Goal: Task Accomplishment & Management: Use online tool/utility

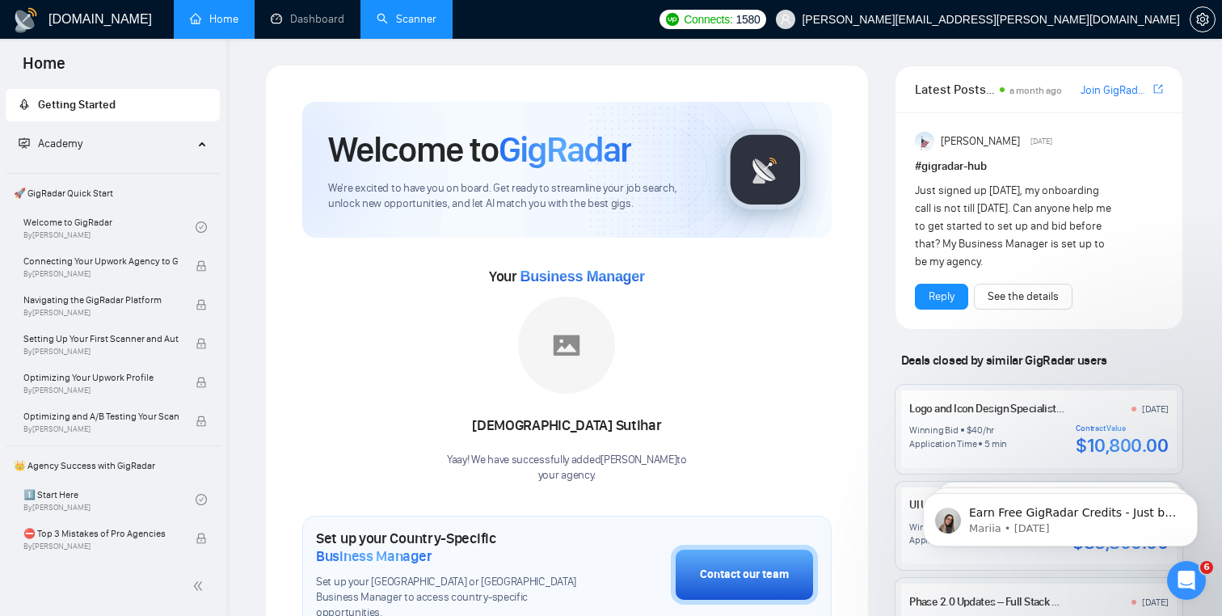
click at [436, 16] on link "Scanner" at bounding box center [407, 19] width 60 height 14
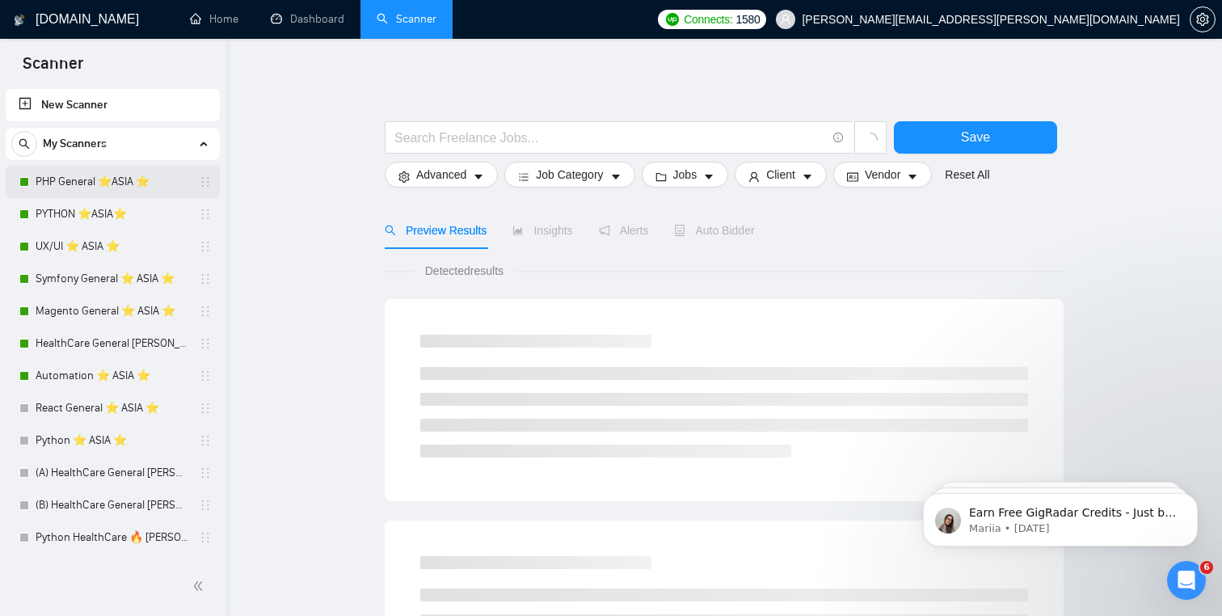
click at [113, 186] on link "PHP General ⭐️ASIA ⭐️" at bounding box center [113, 182] width 154 height 32
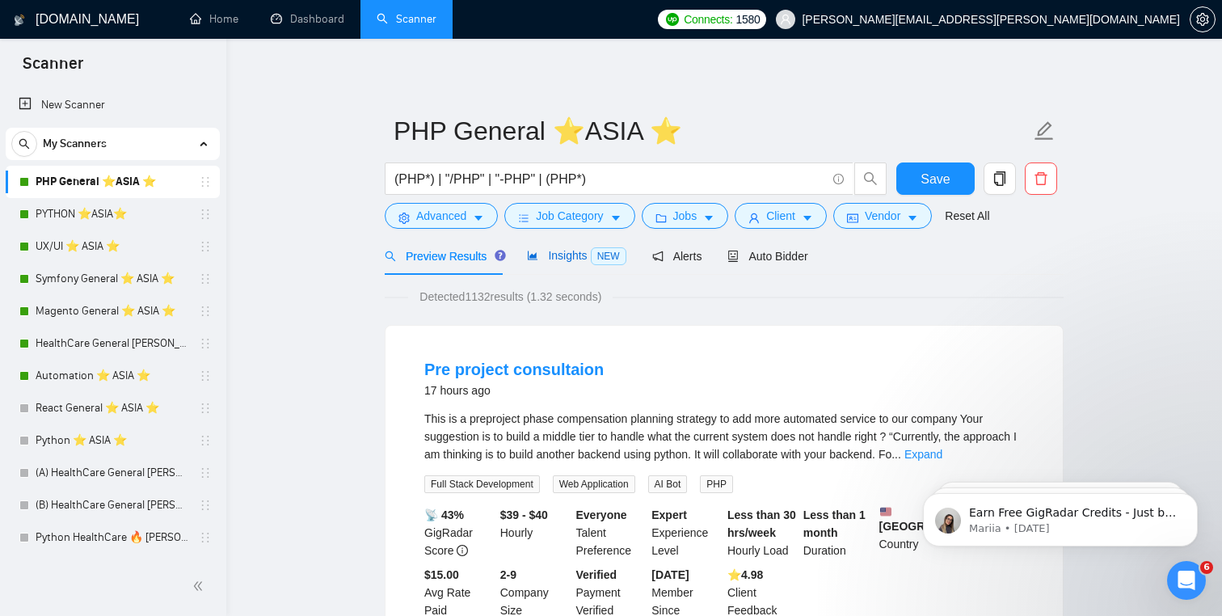
click at [576, 259] on span "Insights NEW" at bounding box center [576, 255] width 99 height 13
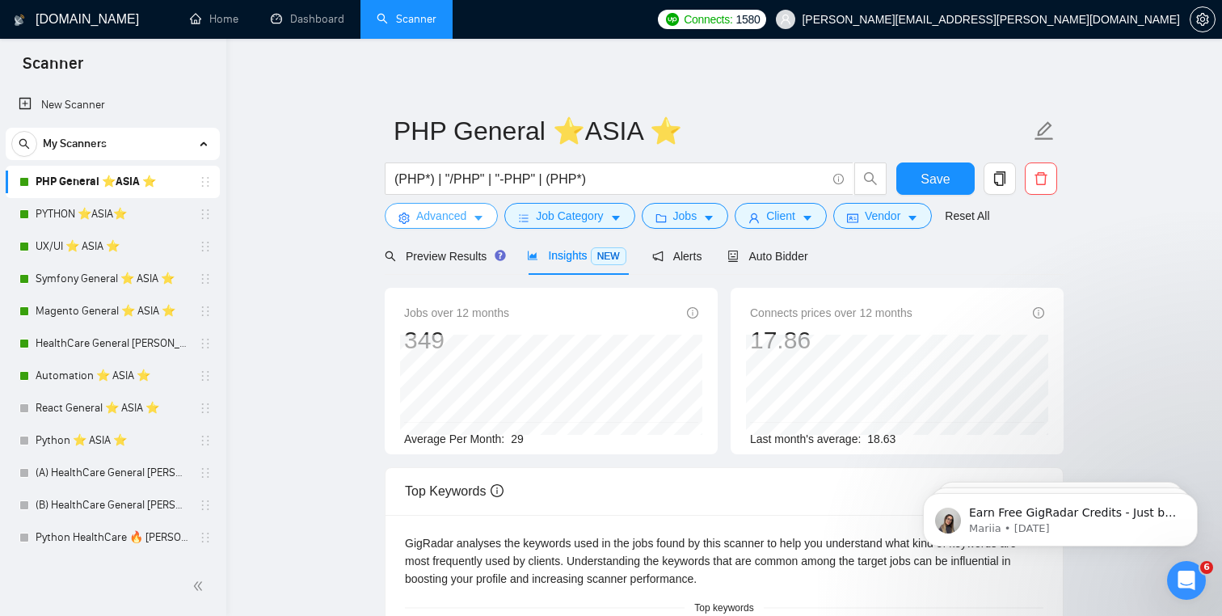
click at [445, 221] on span "Advanced" at bounding box center [441, 216] width 50 height 18
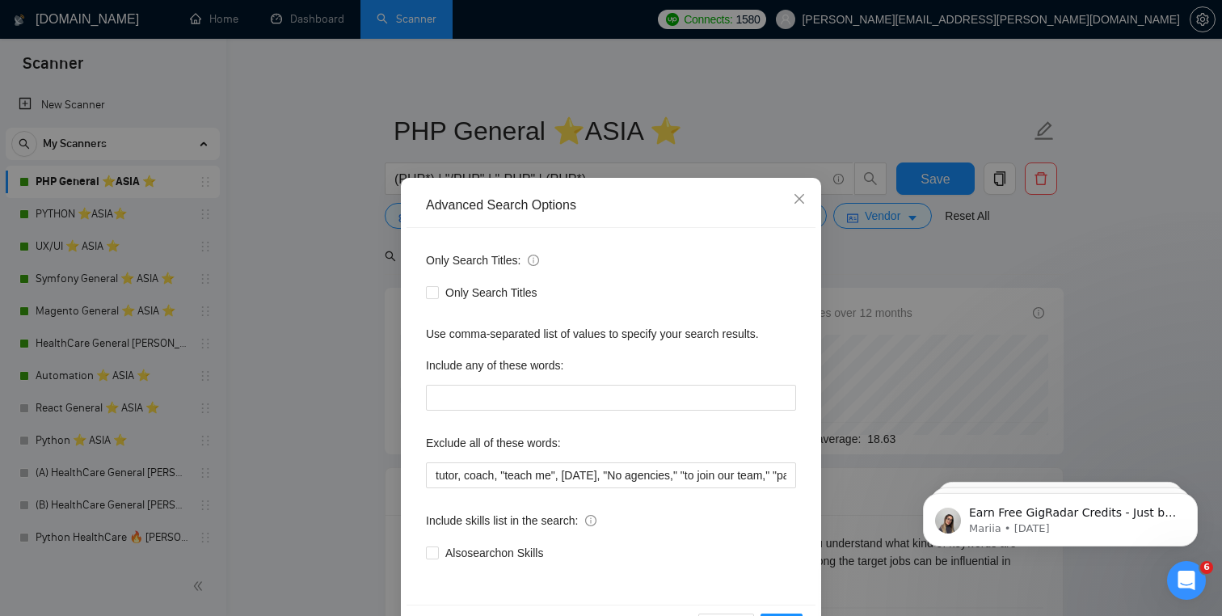
click at [319, 207] on div "Advanced Search Options Only Search Titles: Only Search Titles Use comma-separa…" at bounding box center [611, 308] width 1222 height 616
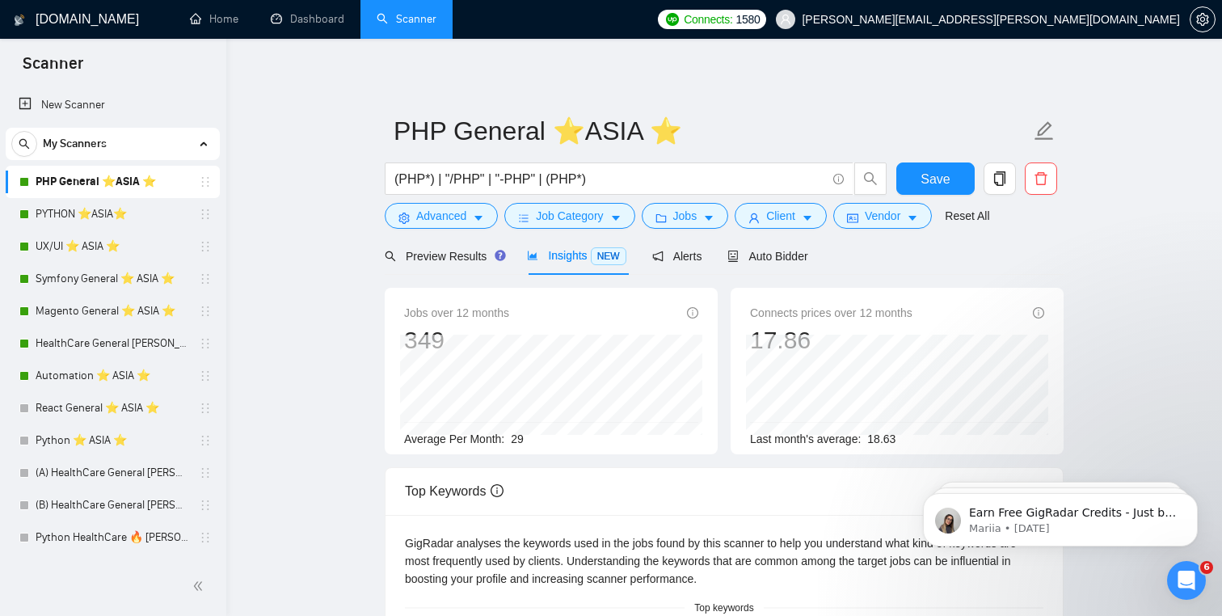
click at [55, 18] on h1 "[DOMAIN_NAME]" at bounding box center [87, 19] width 103 height 39
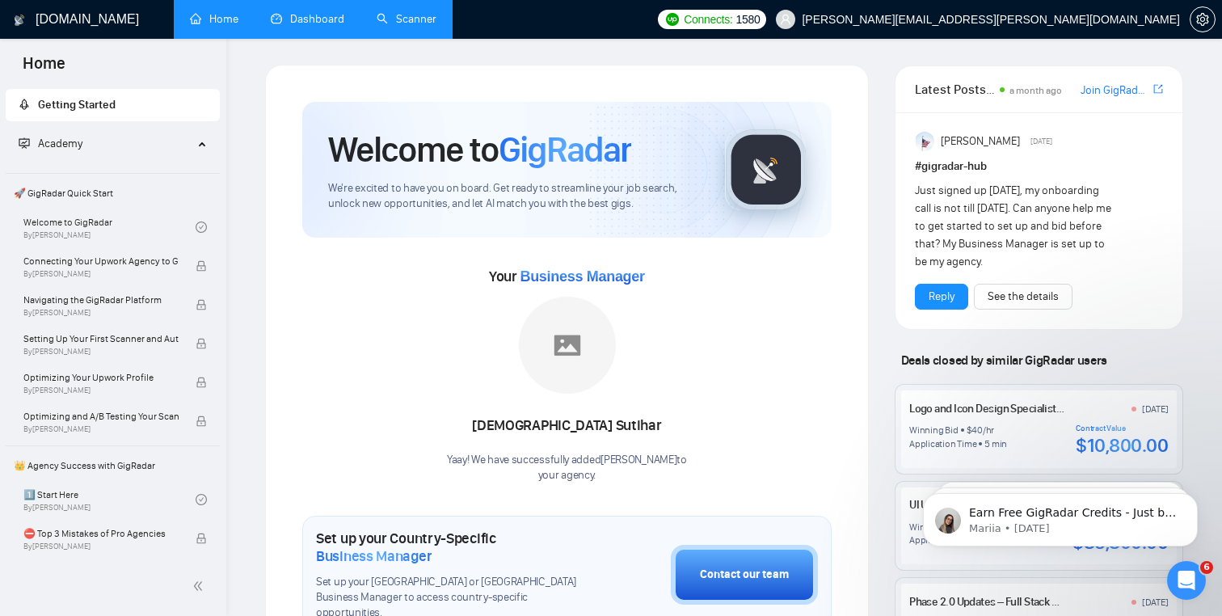
click at [315, 23] on link "Dashboard" at bounding box center [308, 19] width 74 height 14
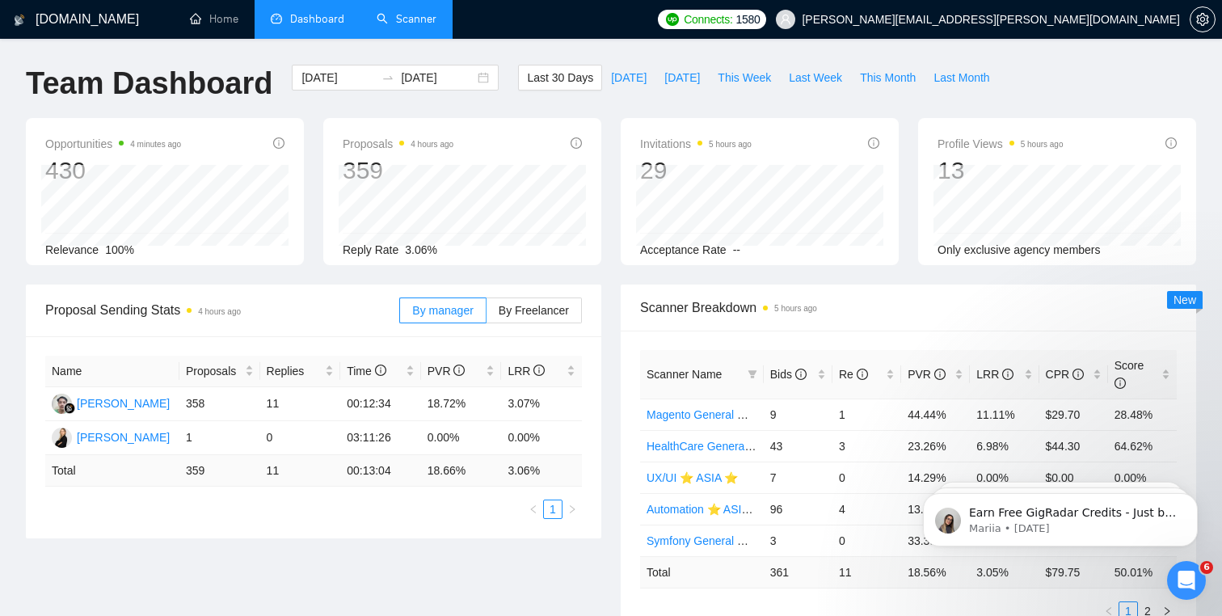
click at [101, 12] on h1 "[DOMAIN_NAME]" at bounding box center [87, 19] width 103 height 39
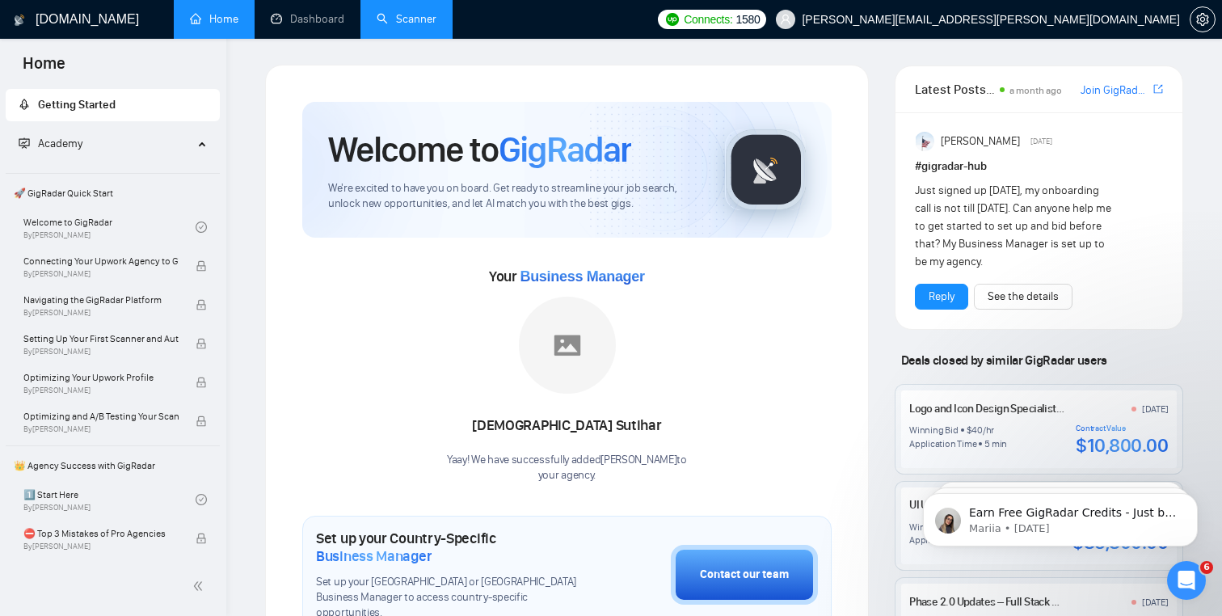
click at [405, 12] on link "Scanner" at bounding box center [407, 19] width 60 height 14
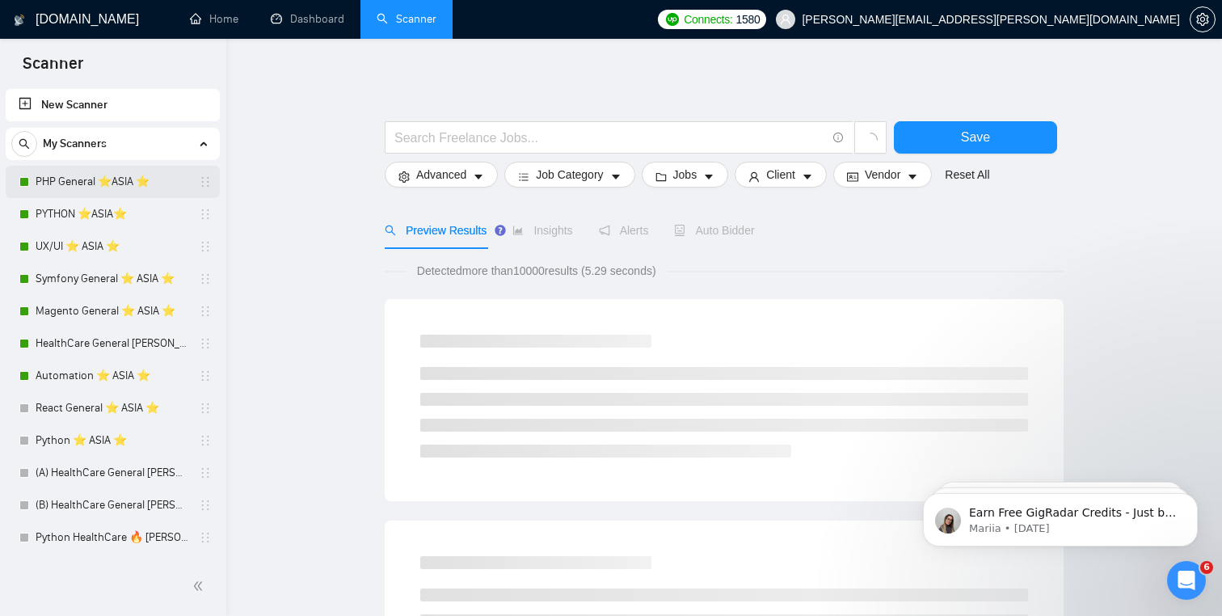
click at [123, 172] on link "PHP General ⭐️ASIA ⭐️" at bounding box center [113, 182] width 154 height 32
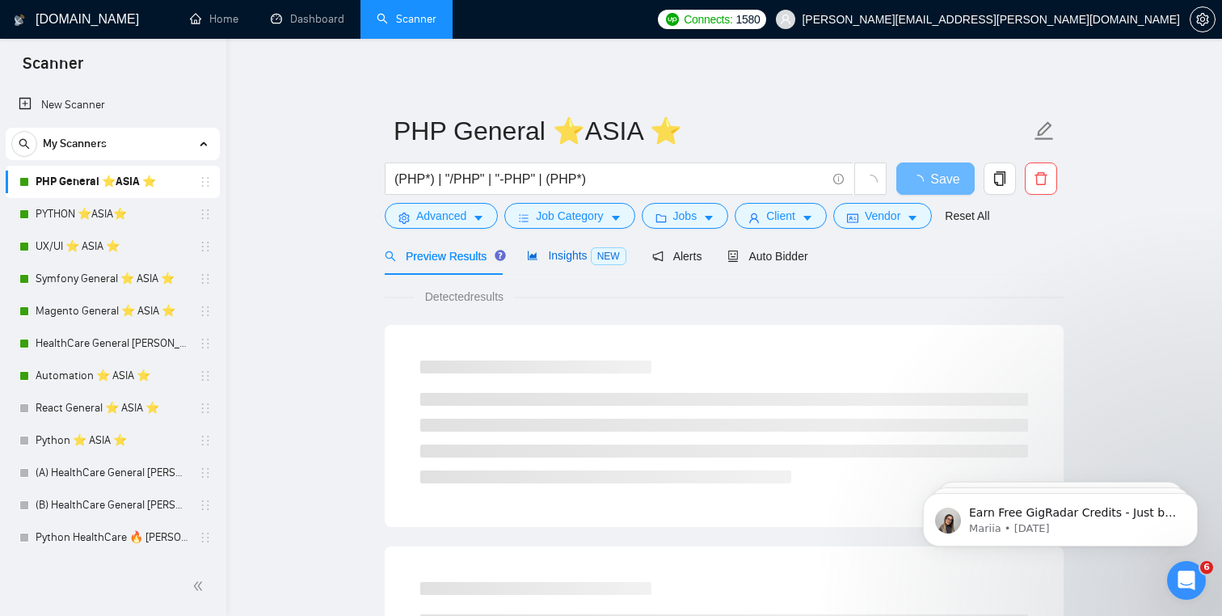
click at [574, 260] on span "Insights NEW" at bounding box center [576, 255] width 99 height 13
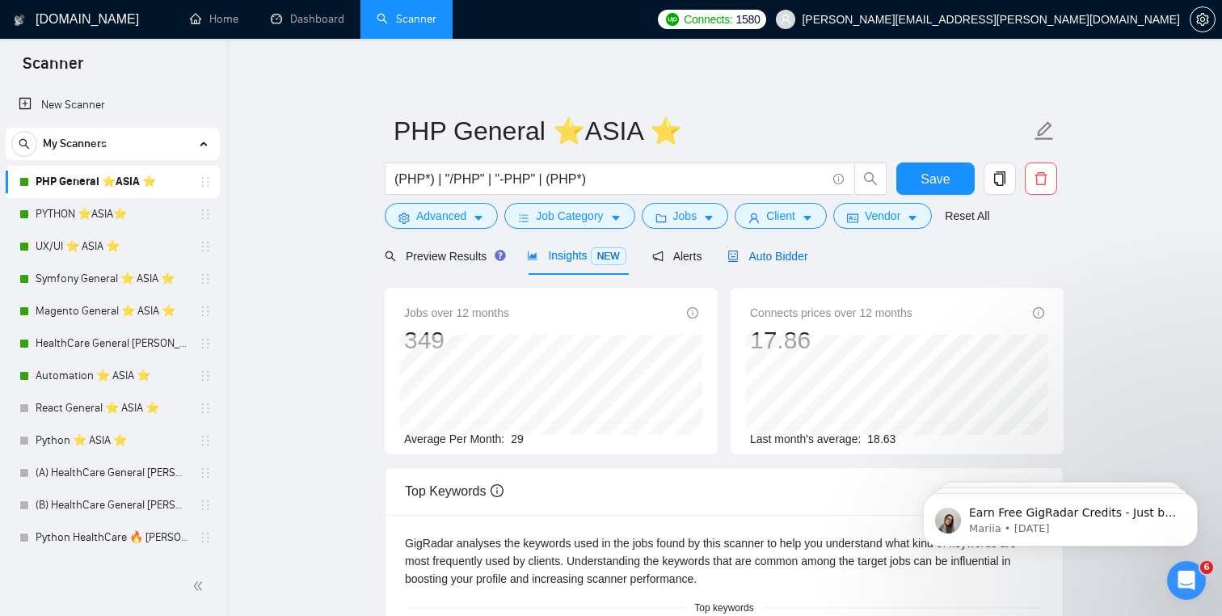
click at [781, 265] on div "Auto Bidder" at bounding box center [767, 256] width 80 height 18
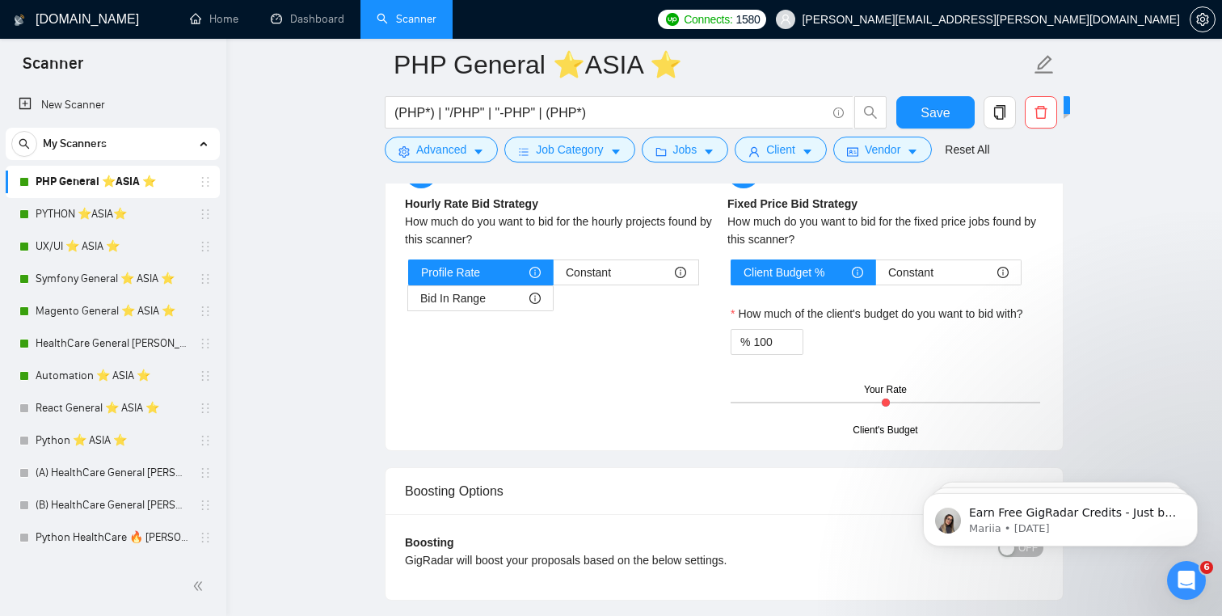
scroll to position [2555, 0]
click at [495, 287] on label "Profile Rate" at bounding box center [480, 274] width 145 height 26
click at [409, 278] on input "Profile Rate" at bounding box center [409, 278] width 0 height 0
click at [625, 286] on div "Constant" at bounding box center [626, 274] width 120 height 24
click at [553, 278] on input "Constant" at bounding box center [553, 278] width 0 height 0
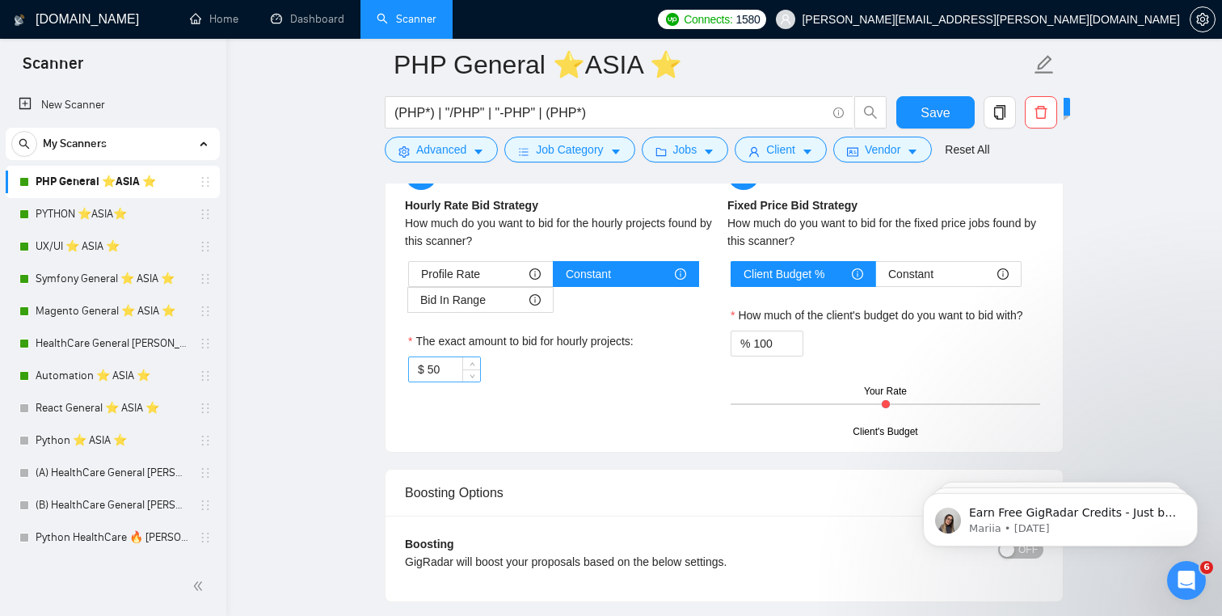
click at [448, 381] on input "50" at bounding box center [453, 369] width 53 height 24
type input "5"
type input "45"
click at [938, 120] on span "Save" at bounding box center [934, 113] width 29 height 20
click at [103, 220] on link "PYTHON ⭐️ASIA⭐️" at bounding box center [113, 214] width 154 height 32
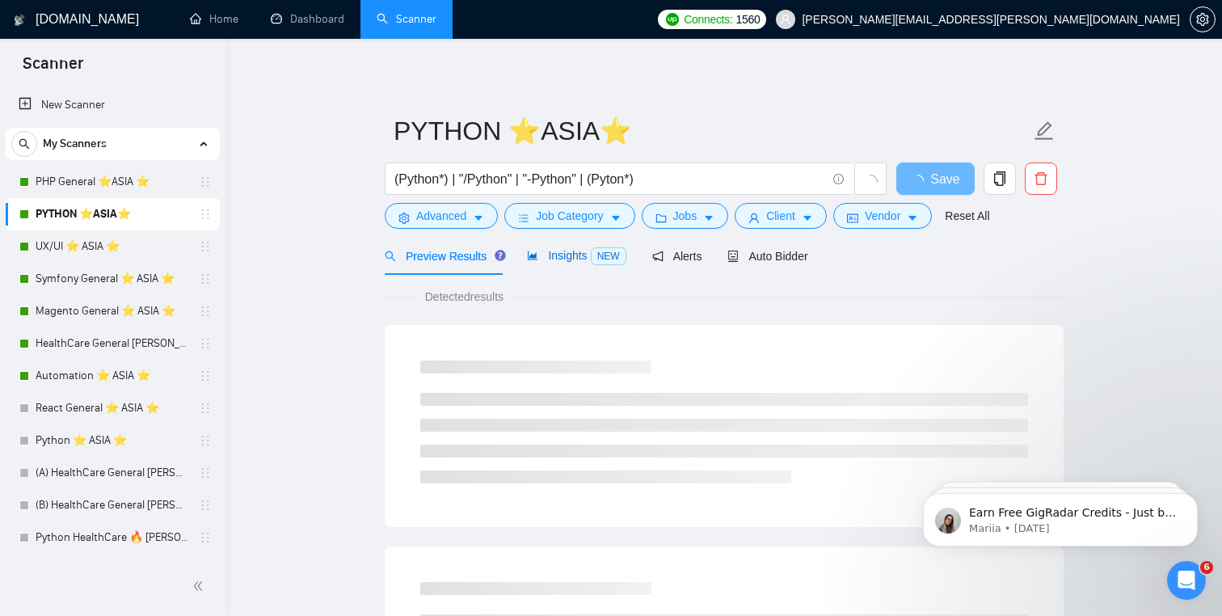
click at [580, 260] on span "Insights NEW" at bounding box center [576, 255] width 99 height 13
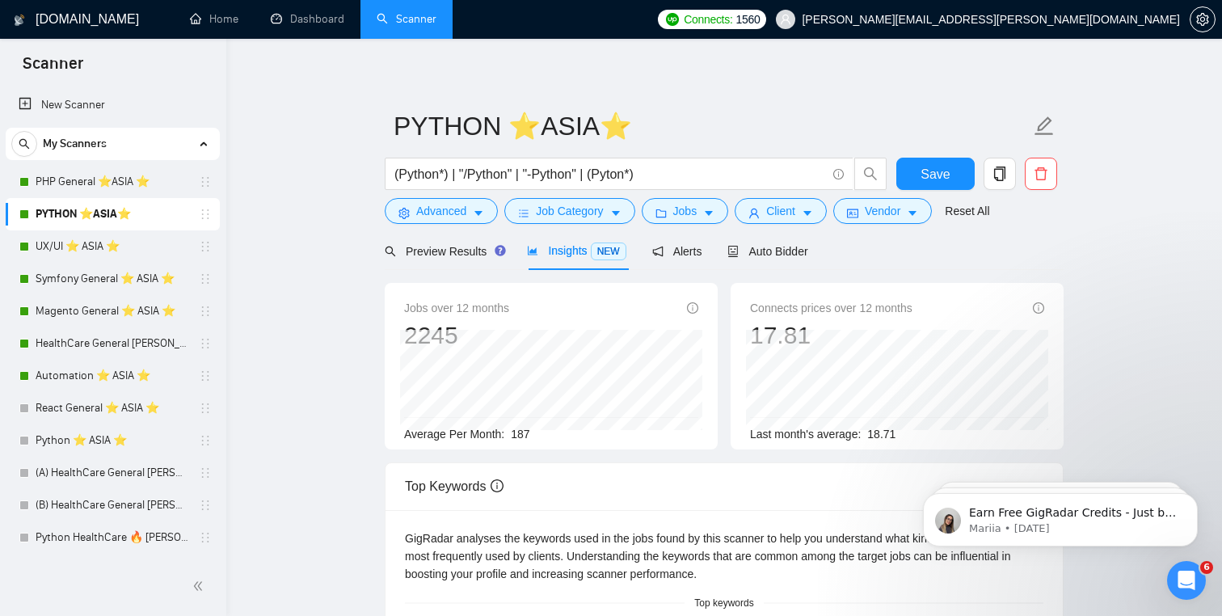
scroll to position [22, 0]
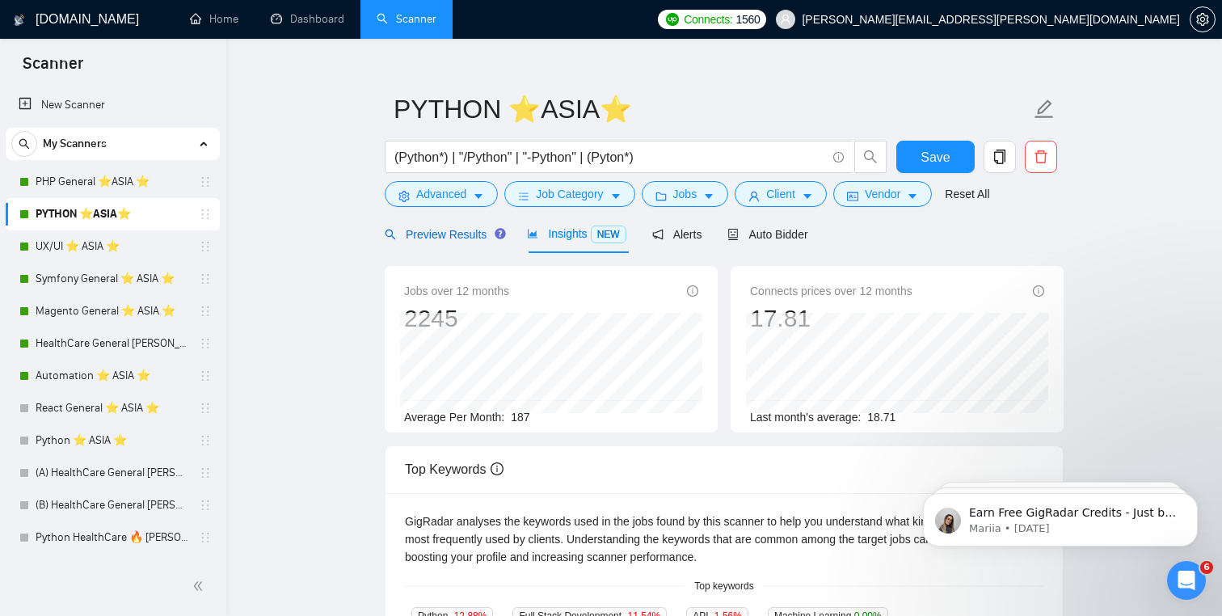
click at [452, 241] on span "Preview Results" at bounding box center [443, 234] width 116 height 13
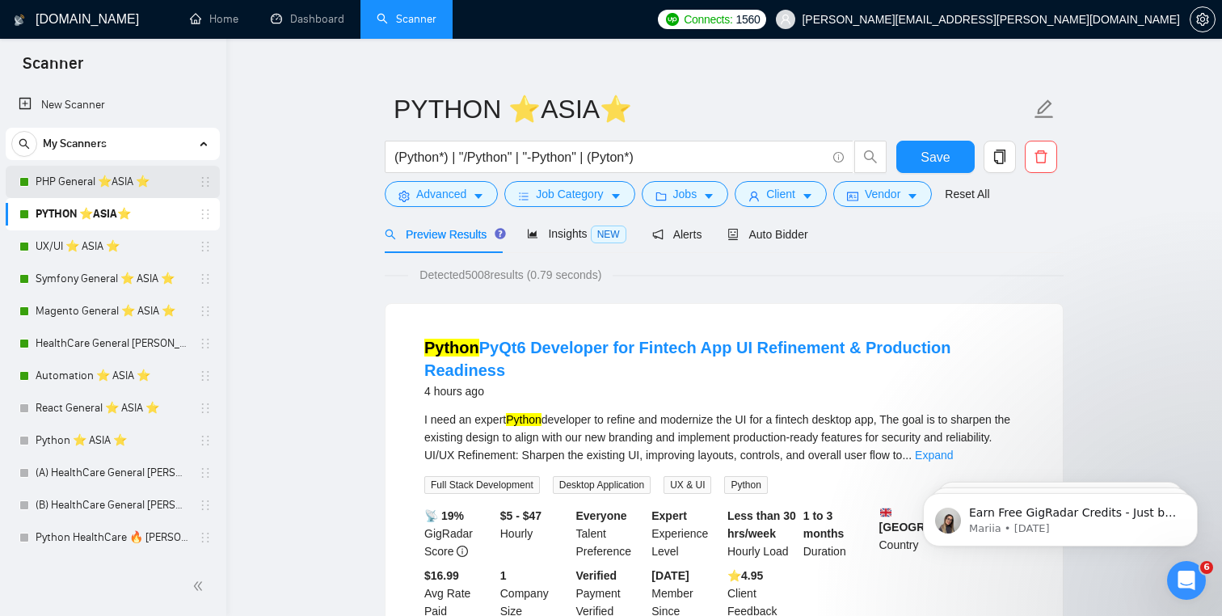
click at [56, 170] on link "PHP General ⭐️ASIA ⭐️" at bounding box center [113, 182] width 154 height 32
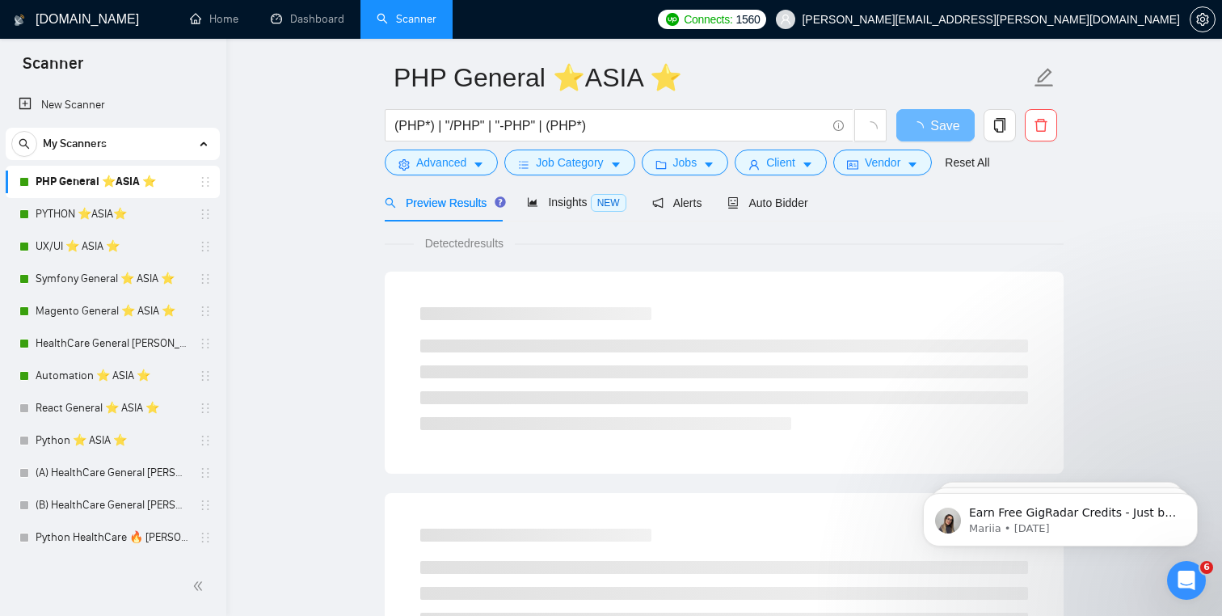
scroll to position [69, 0]
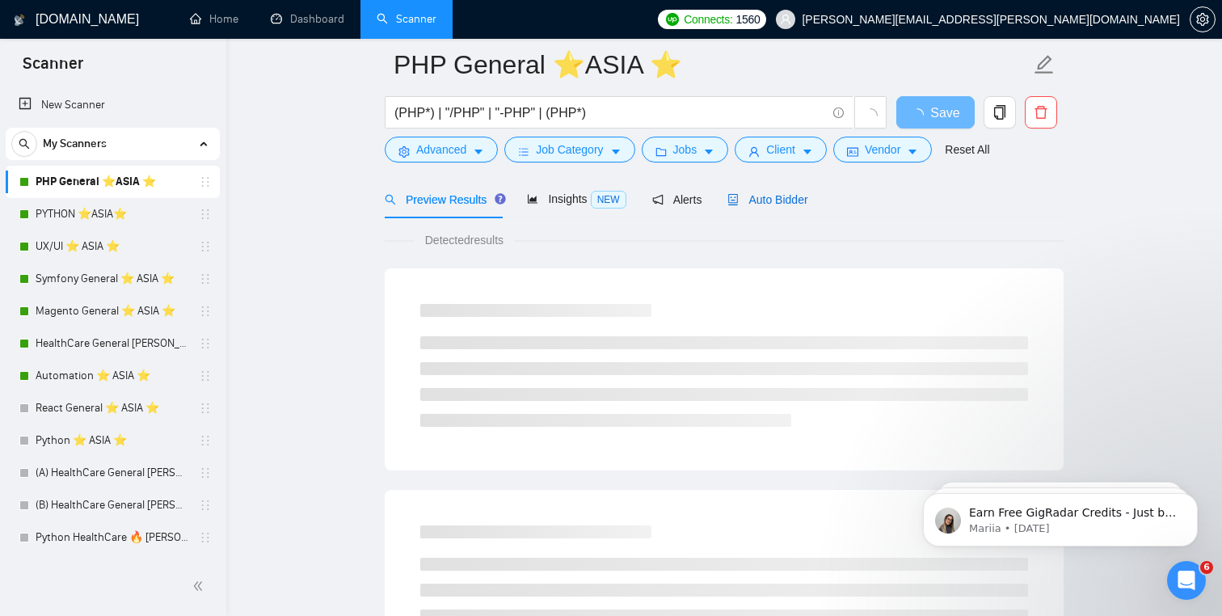
click at [769, 203] on span "Auto Bidder" at bounding box center [767, 199] width 80 height 13
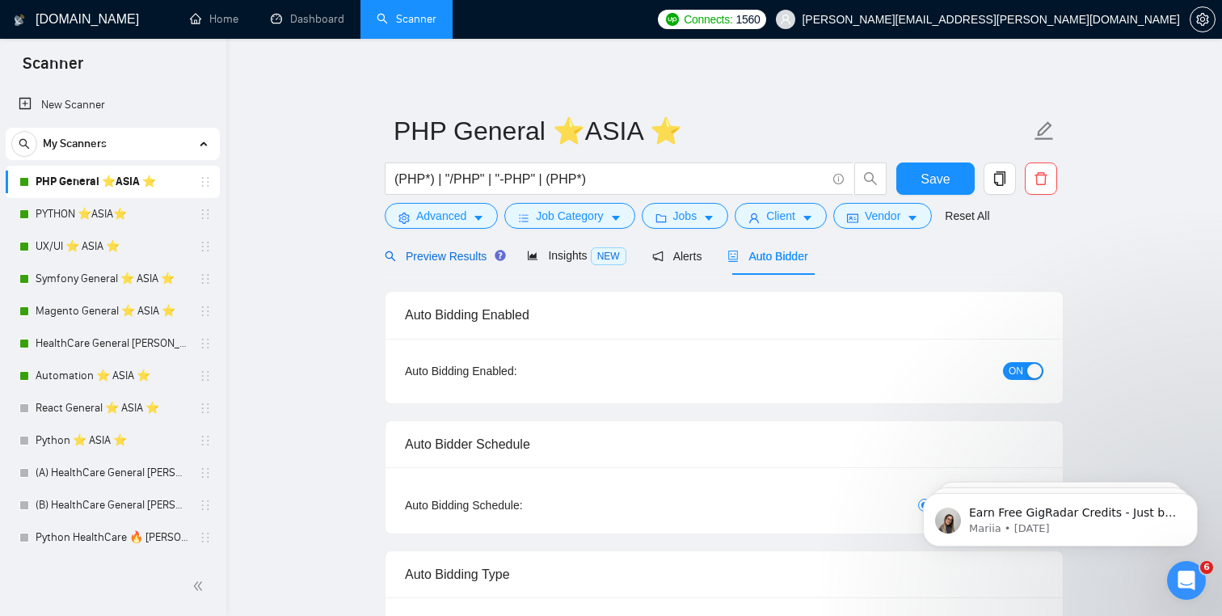
click at [440, 253] on span "Preview Results" at bounding box center [443, 256] width 116 height 13
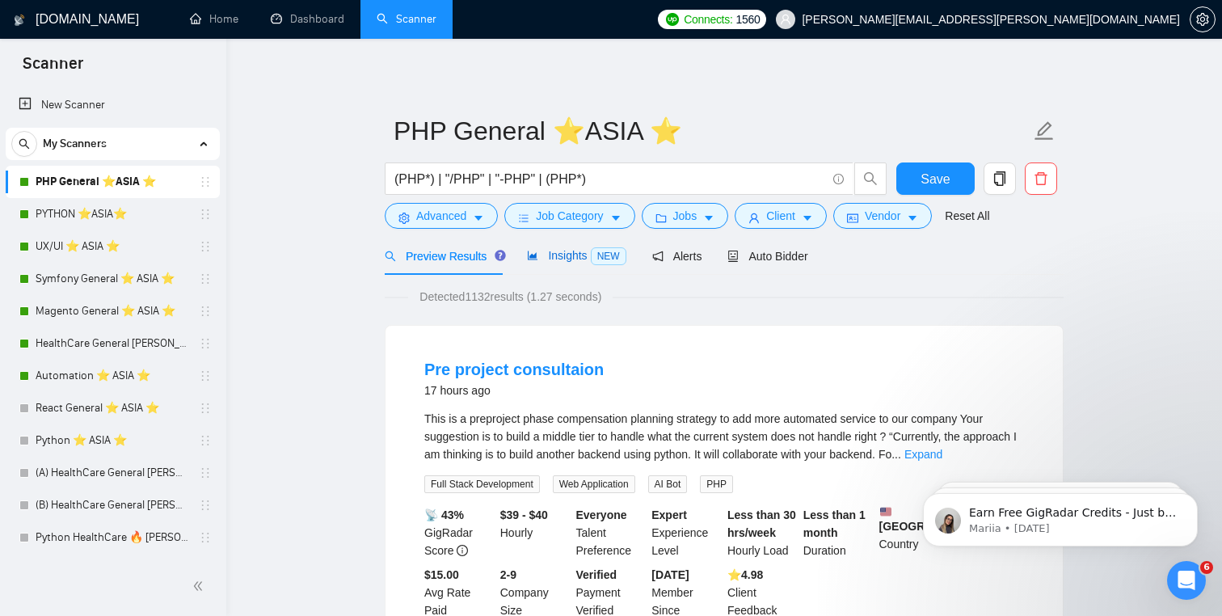
click at [586, 256] on span "Insights NEW" at bounding box center [576, 255] width 99 height 13
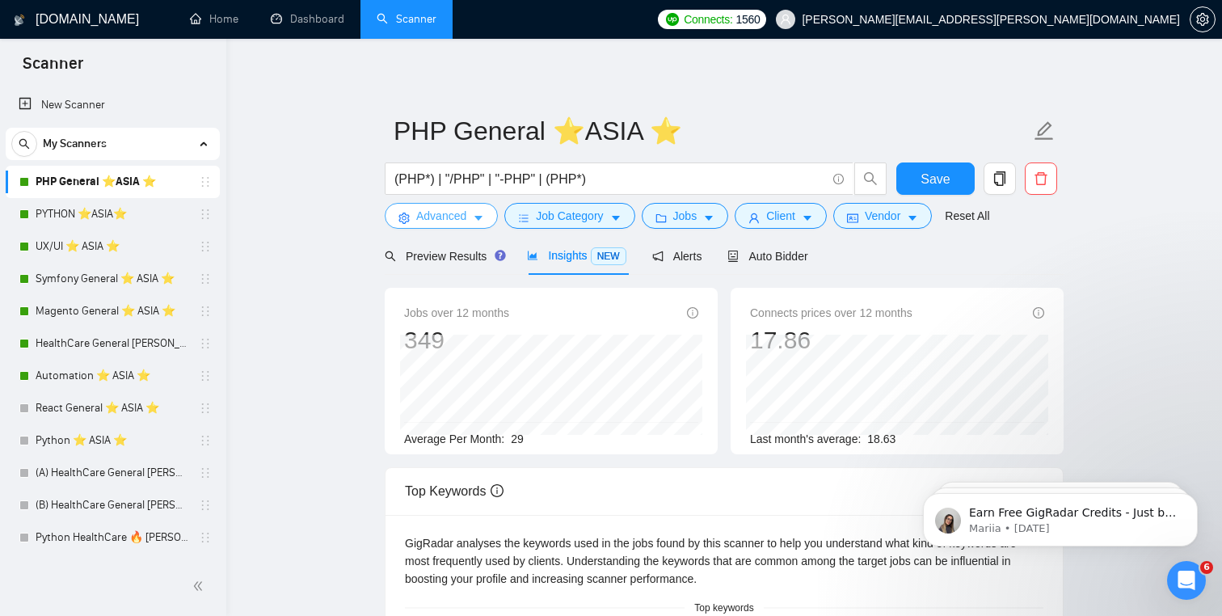
click at [450, 217] on span "Advanced" at bounding box center [441, 216] width 50 height 18
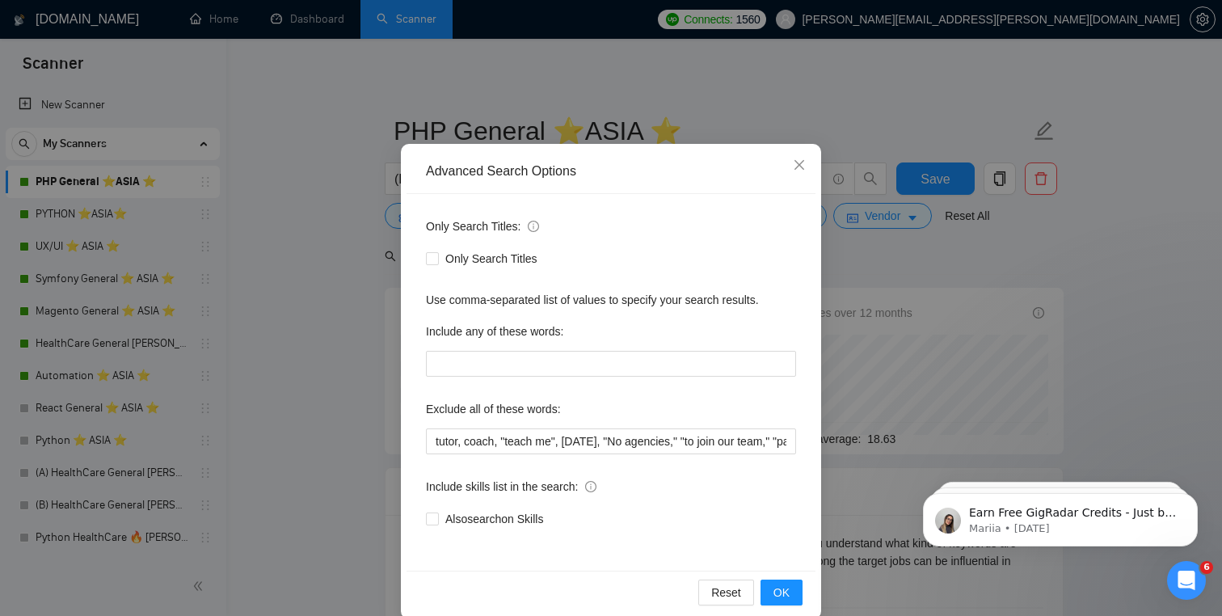
scroll to position [36, 0]
click at [850, 210] on div "Advanced Search Options Only Search Titles: Only Search Titles Use comma-separa…" at bounding box center [611, 308] width 1222 height 616
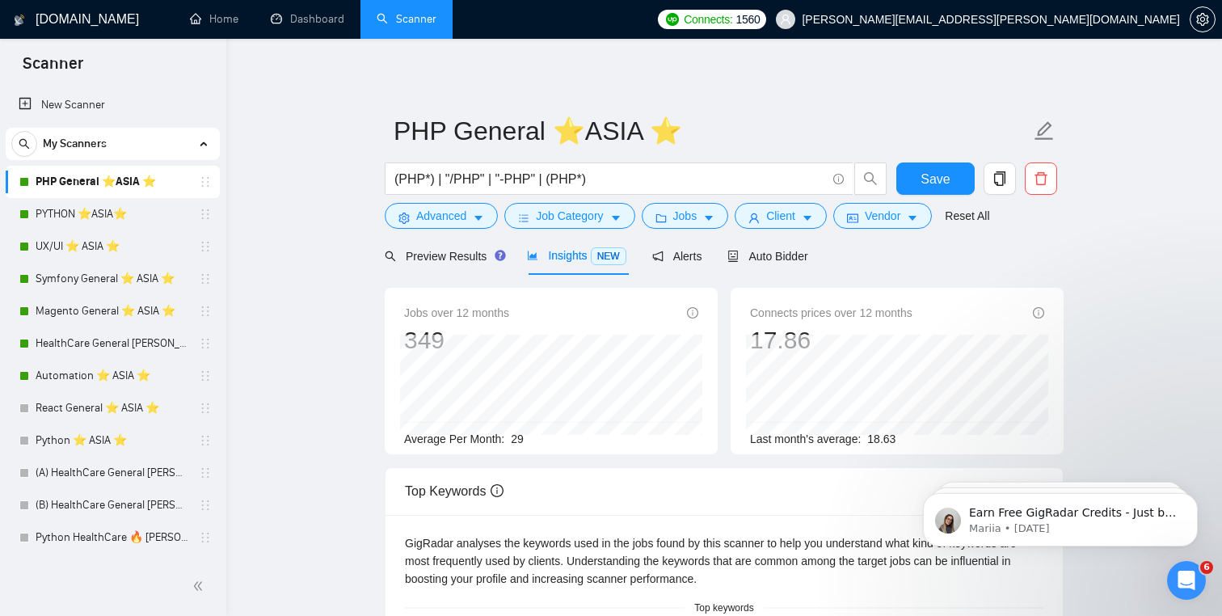
scroll to position [0, 0]
click at [683, 259] on span "Alerts" at bounding box center [677, 256] width 50 height 13
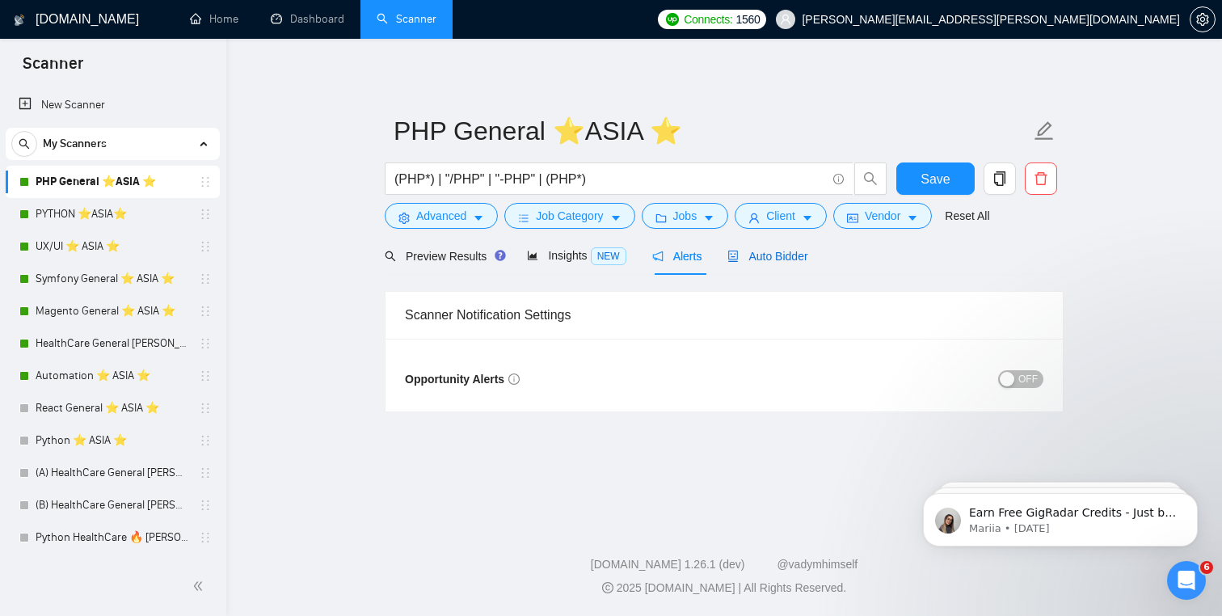
click at [759, 265] on div "Auto Bidder" at bounding box center [767, 256] width 80 height 18
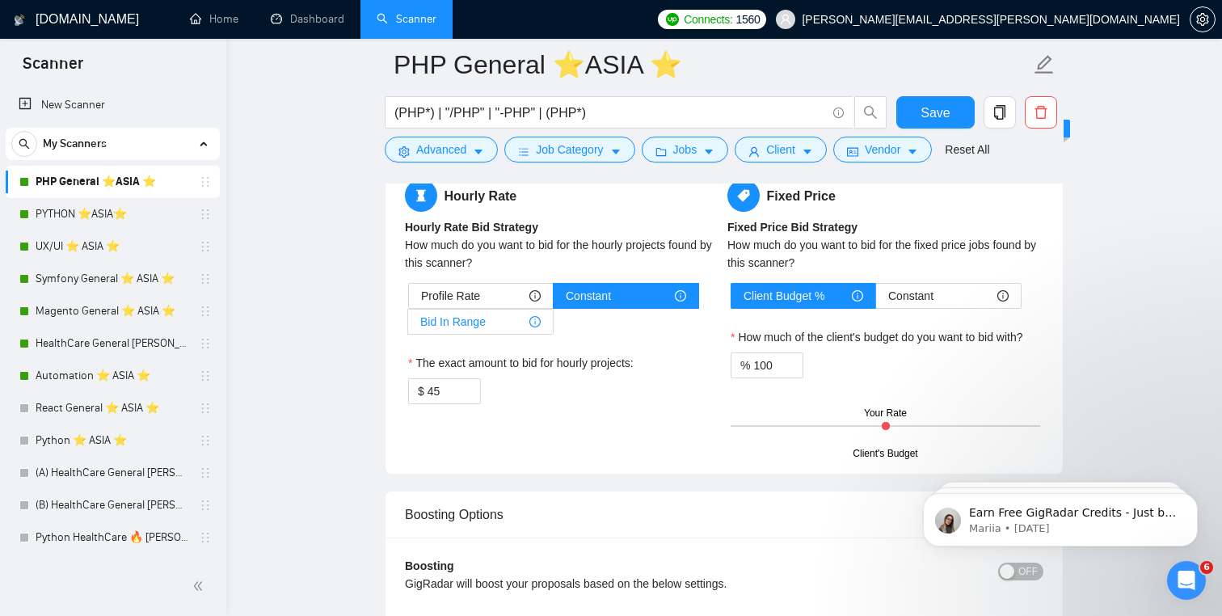
scroll to position [2600, 0]
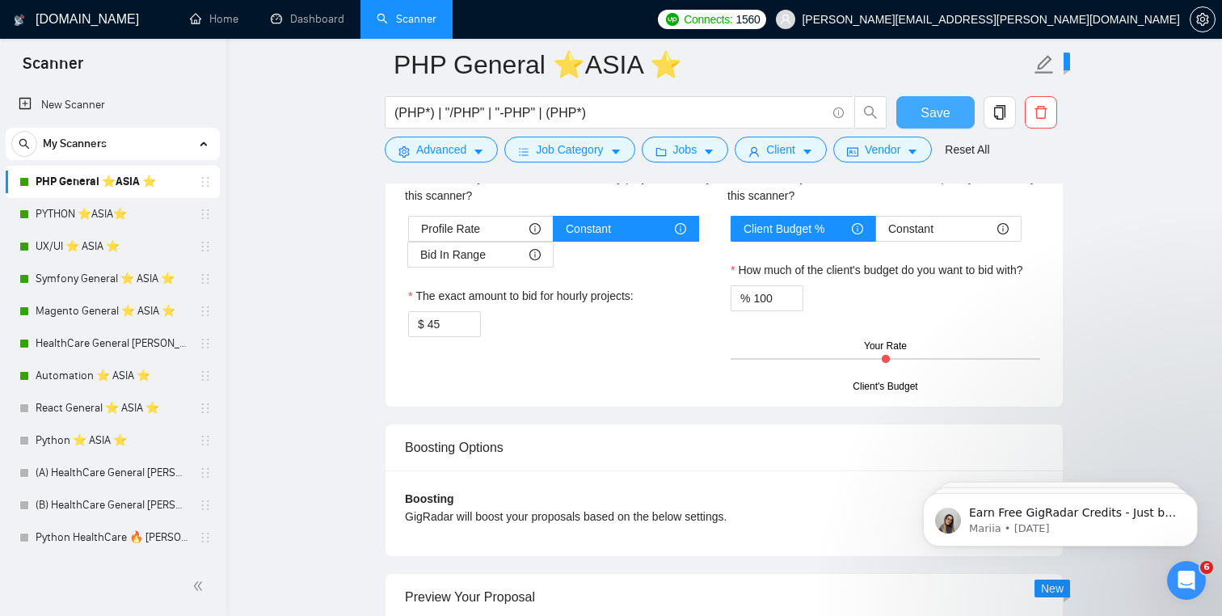
click at [943, 111] on span "Save" at bounding box center [934, 113] width 29 height 20
click at [107, 216] on link "PYTHON ⭐️ASIA⭐️" at bounding box center [113, 214] width 154 height 32
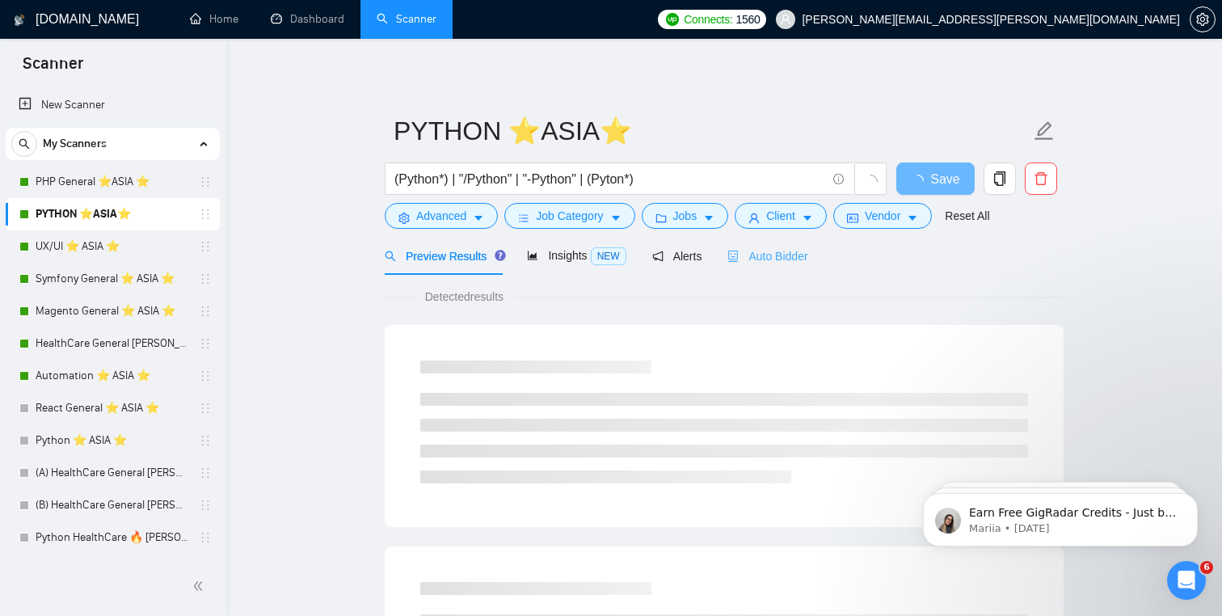
click at [779, 246] on div "Auto Bidder" at bounding box center [767, 256] width 80 height 38
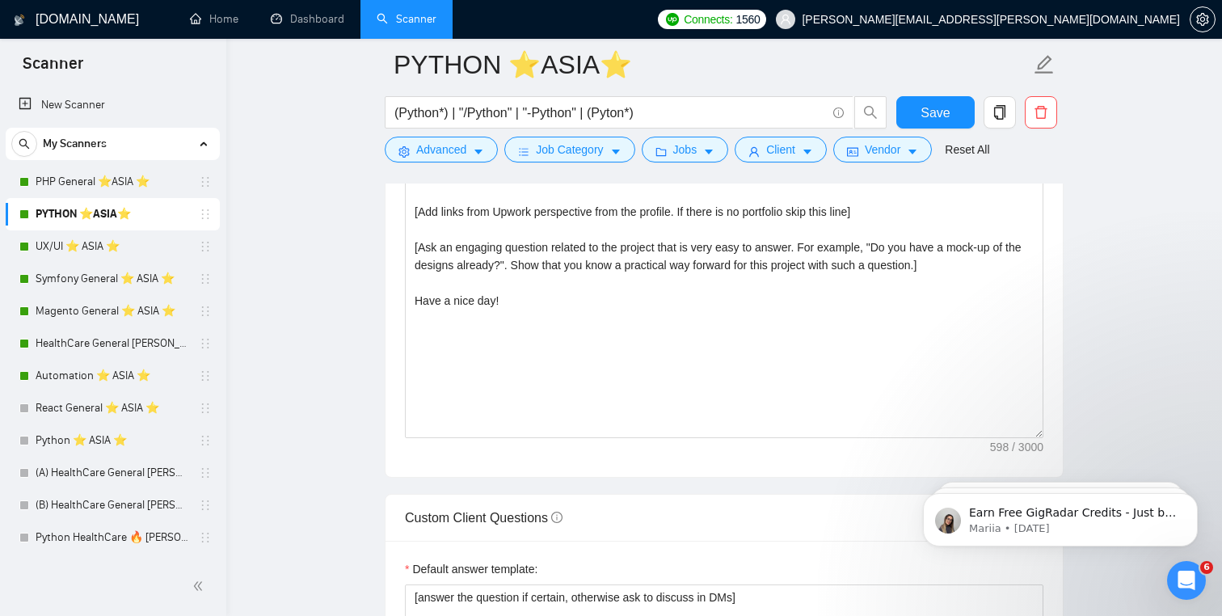
scroll to position [1957, 0]
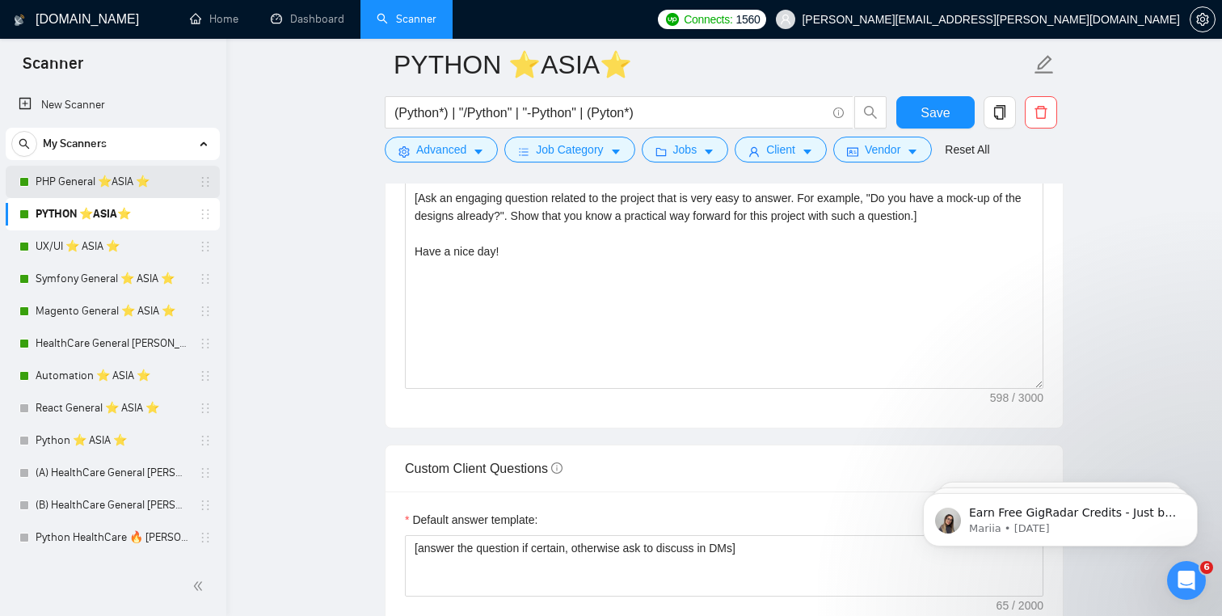
click at [116, 184] on link "PHP General ⭐️ASIA ⭐️" at bounding box center [113, 182] width 154 height 32
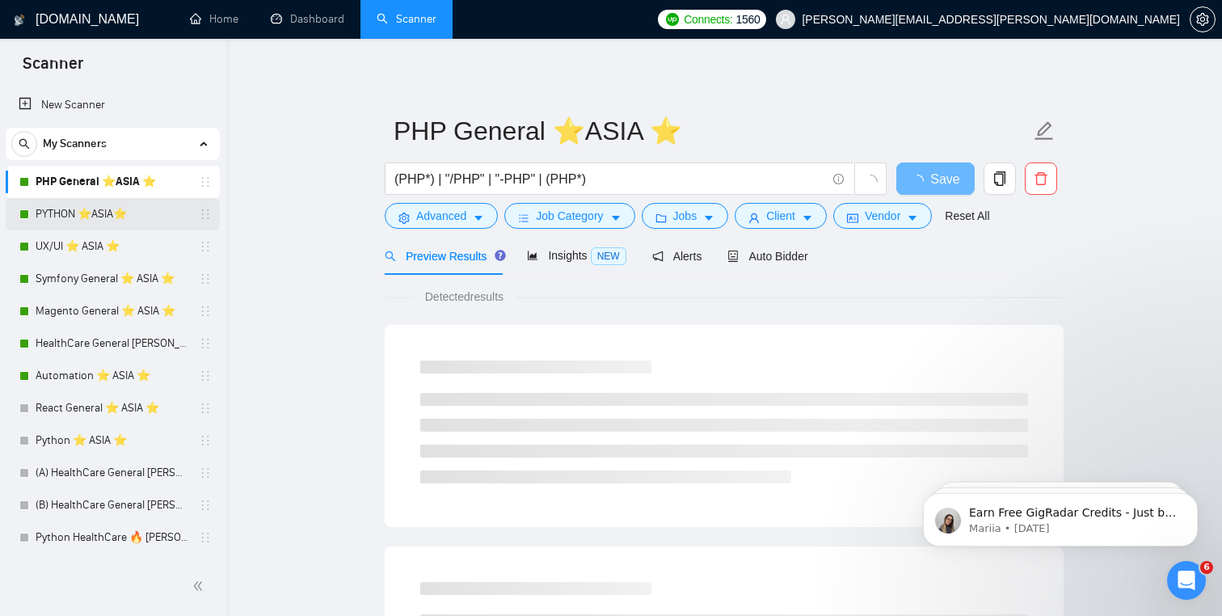
click at [101, 214] on link "PYTHON ⭐️ASIA⭐️" at bounding box center [113, 214] width 154 height 32
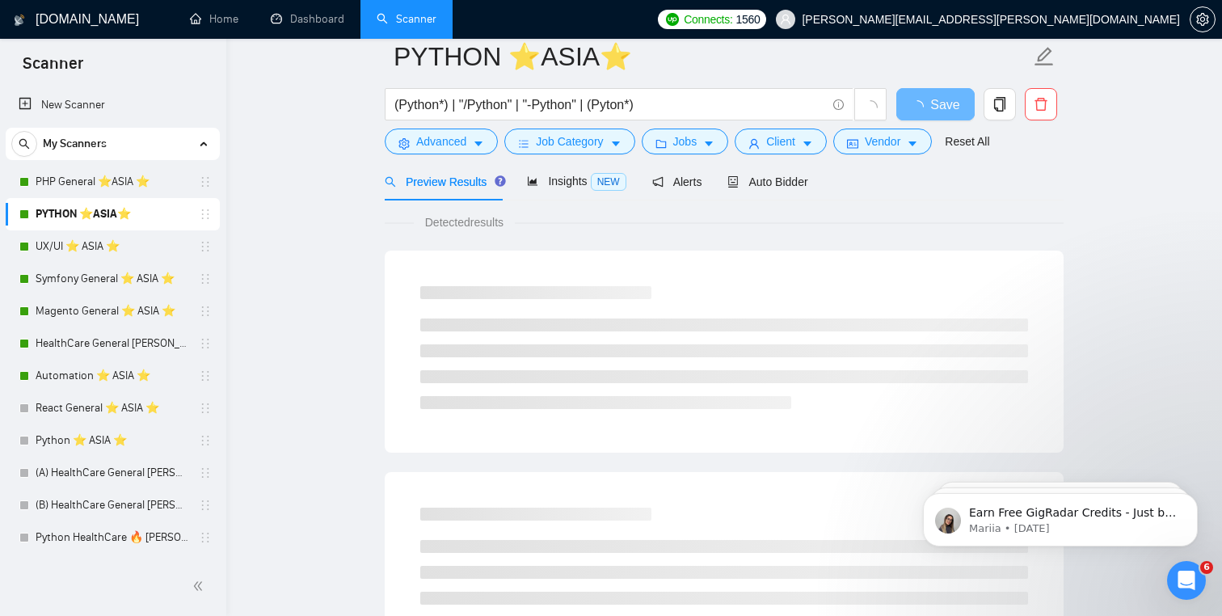
scroll to position [80, 0]
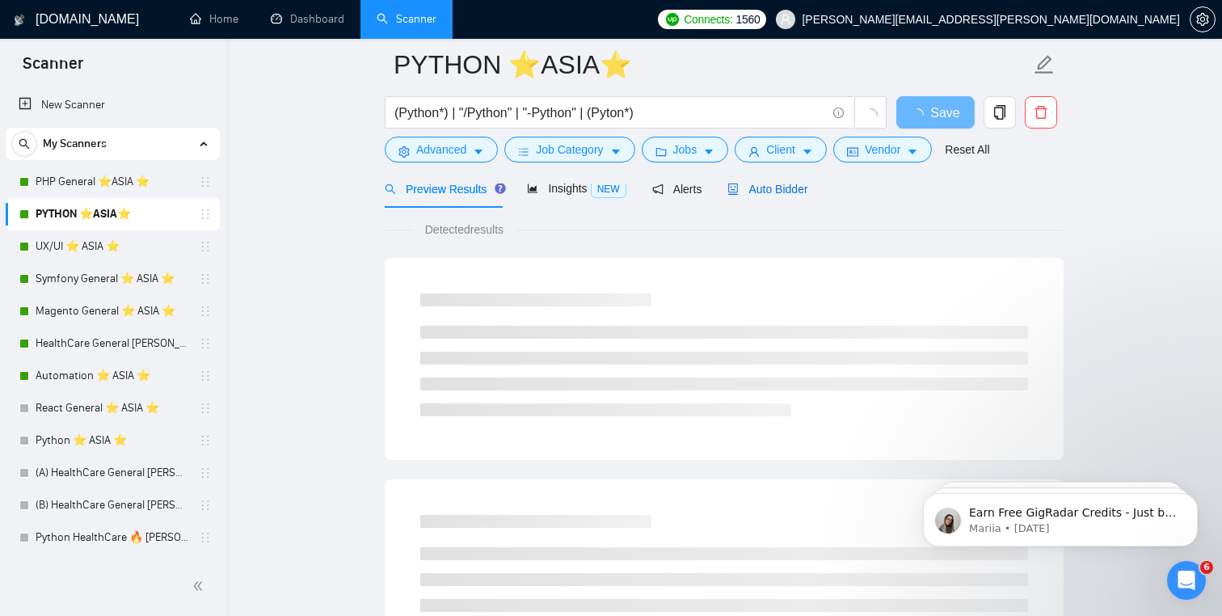
click at [791, 188] on span "Auto Bidder" at bounding box center [767, 189] width 80 height 13
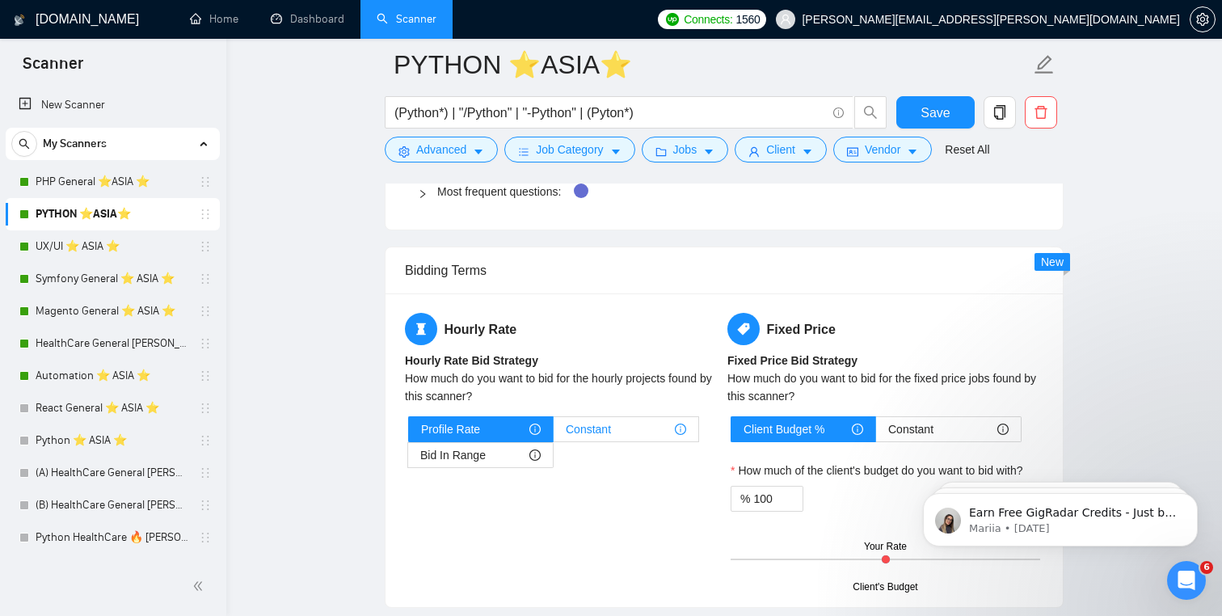
click at [594, 431] on span "Constant" at bounding box center [588, 429] width 45 height 24
click at [553, 433] on input "Constant" at bounding box center [553, 433] width 0 height 0
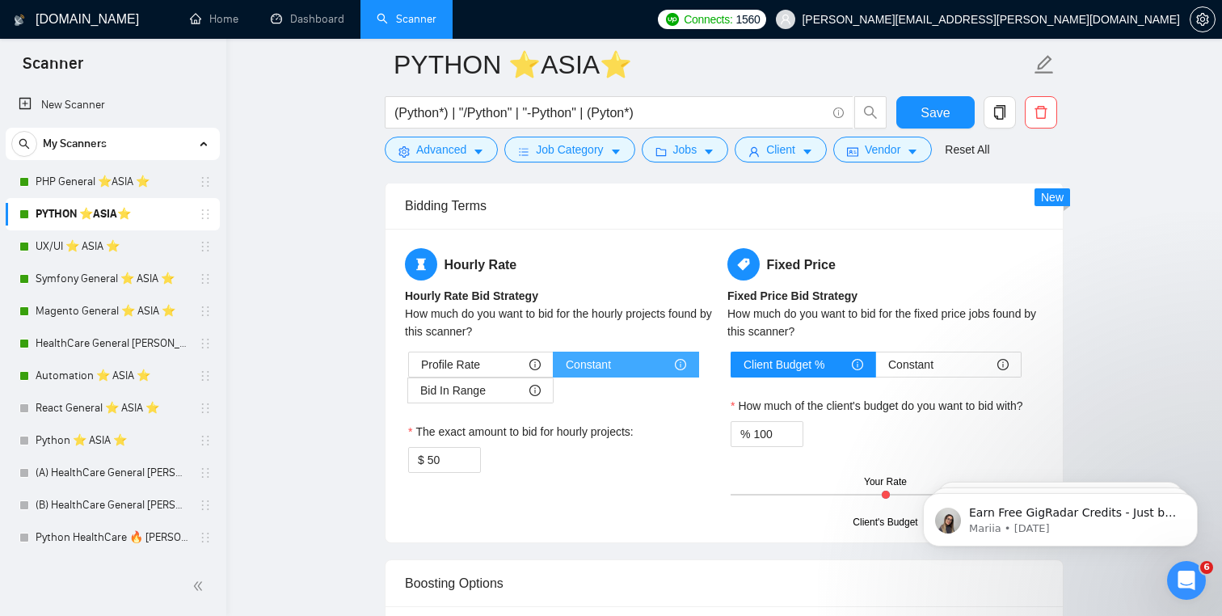
scroll to position [2544, 0]
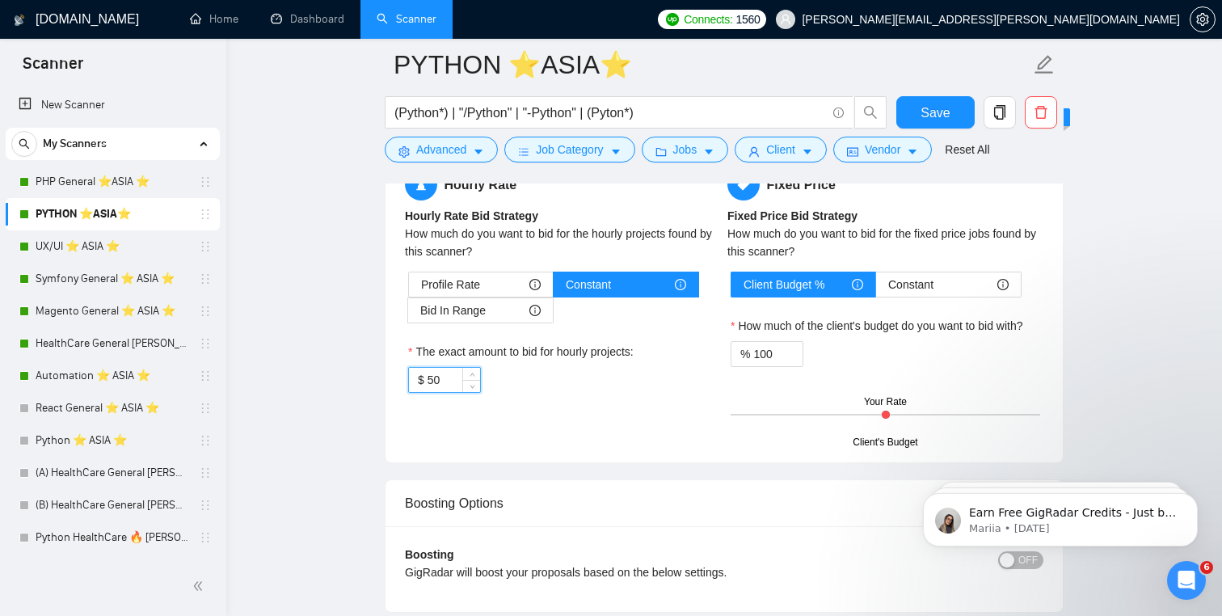
drag, startPoint x: 441, startPoint y: 382, endPoint x: 429, endPoint y: 382, distance: 12.1
click at [429, 382] on input "50" at bounding box center [453, 380] width 53 height 24
type input "45"
click at [944, 107] on span "Save" at bounding box center [934, 113] width 29 height 20
click at [94, 238] on link "UX/UI ⭐️ ASIA ⭐️" at bounding box center [113, 246] width 154 height 32
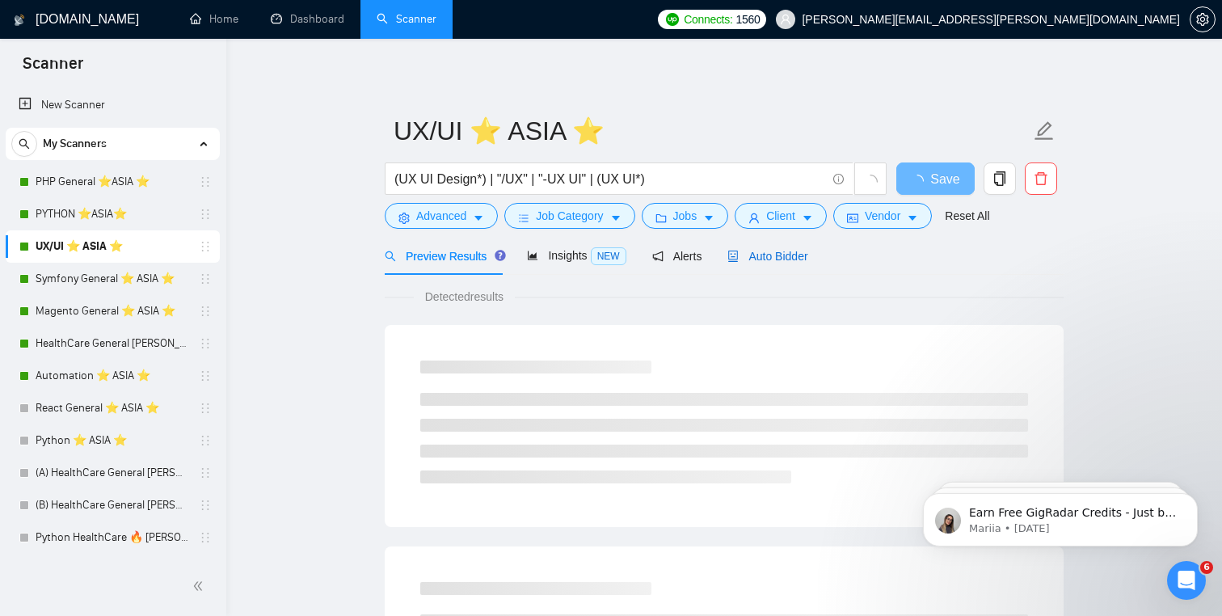
click at [767, 259] on span "Auto Bidder" at bounding box center [767, 256] width 80 height 13
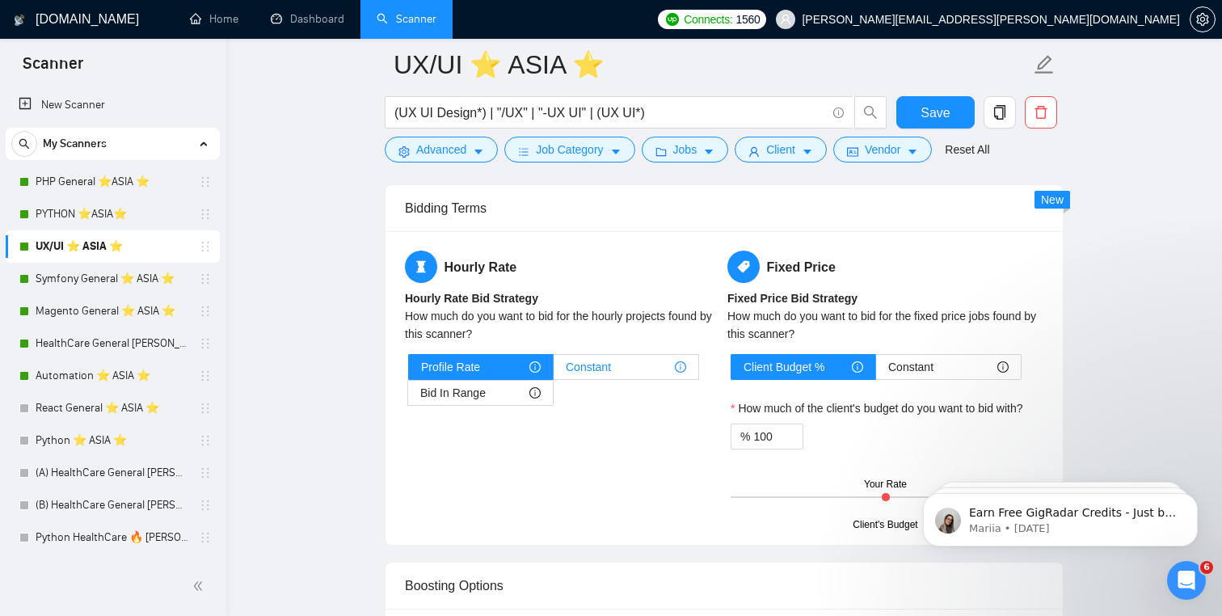
scroll to position [2620, 0]
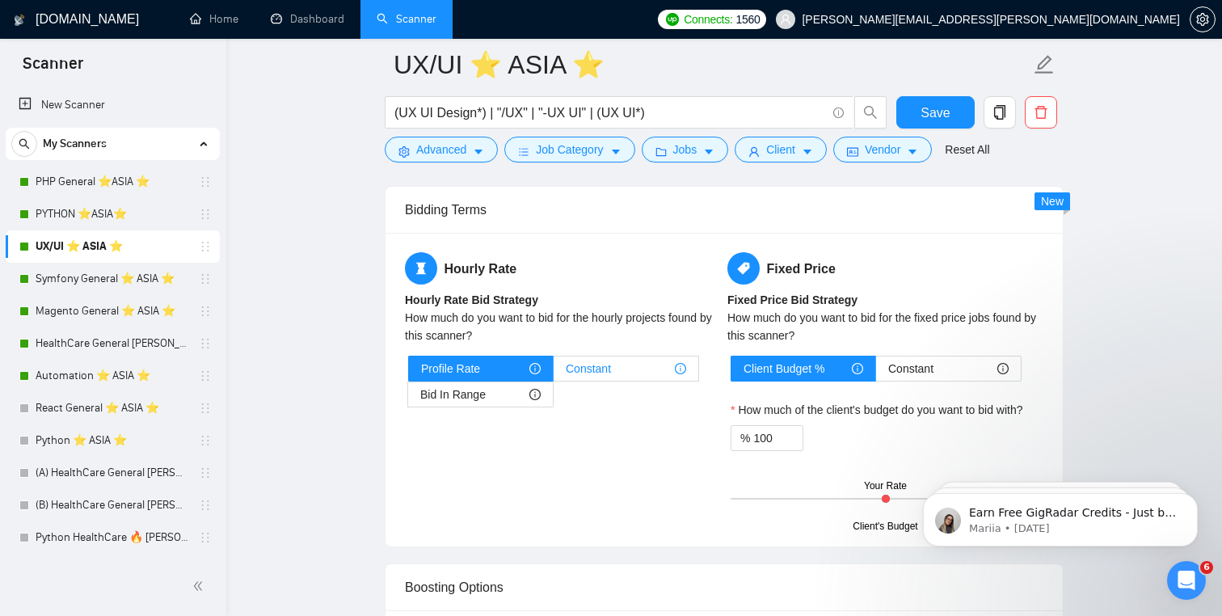
click at [601, 361] on span "Constant" at bounding box center [588, 368] width 45 height 24
click at [553, 372] on input "Constant" at bounding box center [553, 372] width 0 height 0
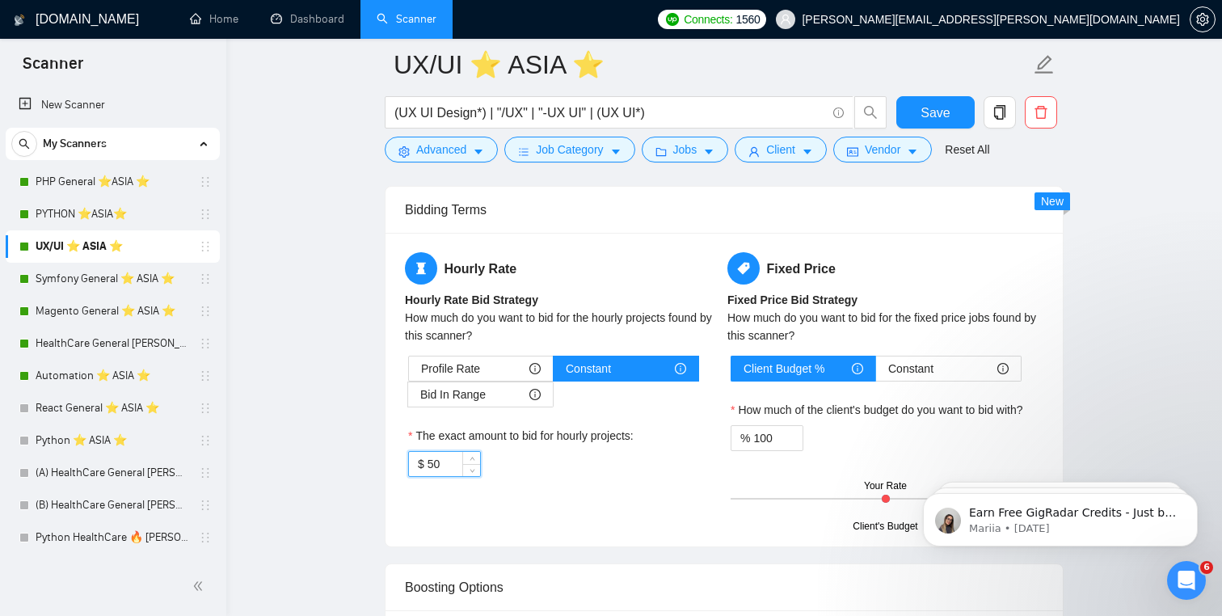
drag, startPoint x: 457, startPoint y: 458, endPoint x: 430, endPoint y: 459, distance: 27.5
click at [430, 459] on input "50" at bounding box center [453, 464] width 53 height 24
type input "40"
click at [936, 108] on span "Save" at bounding box center [934, 113] width 29 height 20
click at [92, 291] on link "Symfony General ⭐️ ASIA ⭐️" at bounding box center [113, 279] width 154 height 32
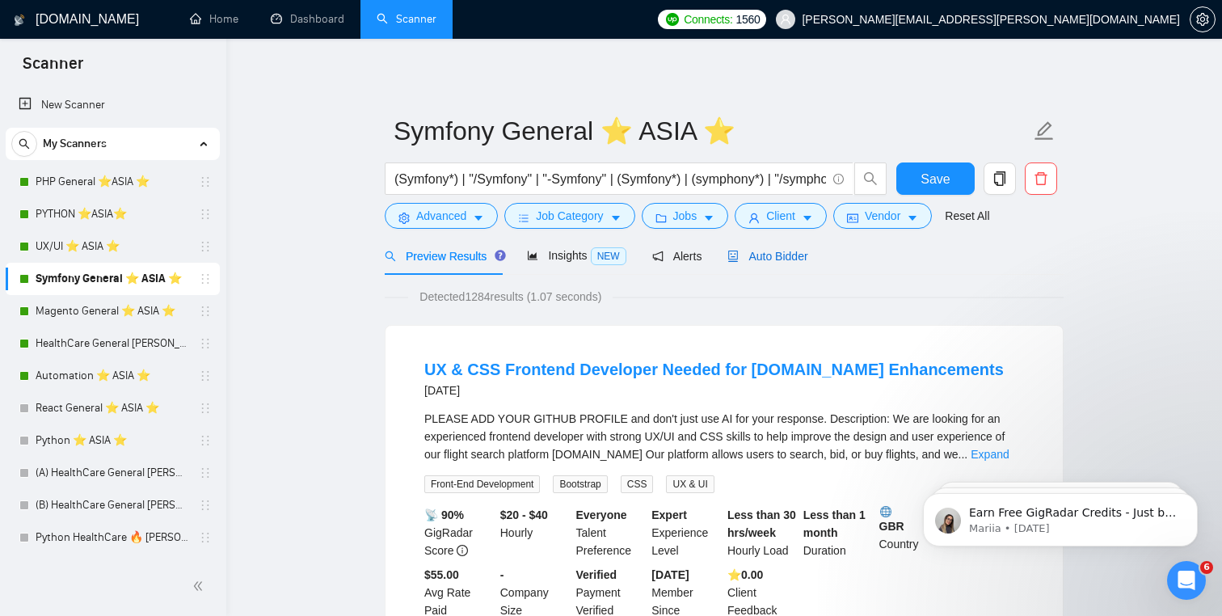
click at [793, 259] on span "Auto Bidder" at bounding box center [767, 256] width 80 height 13
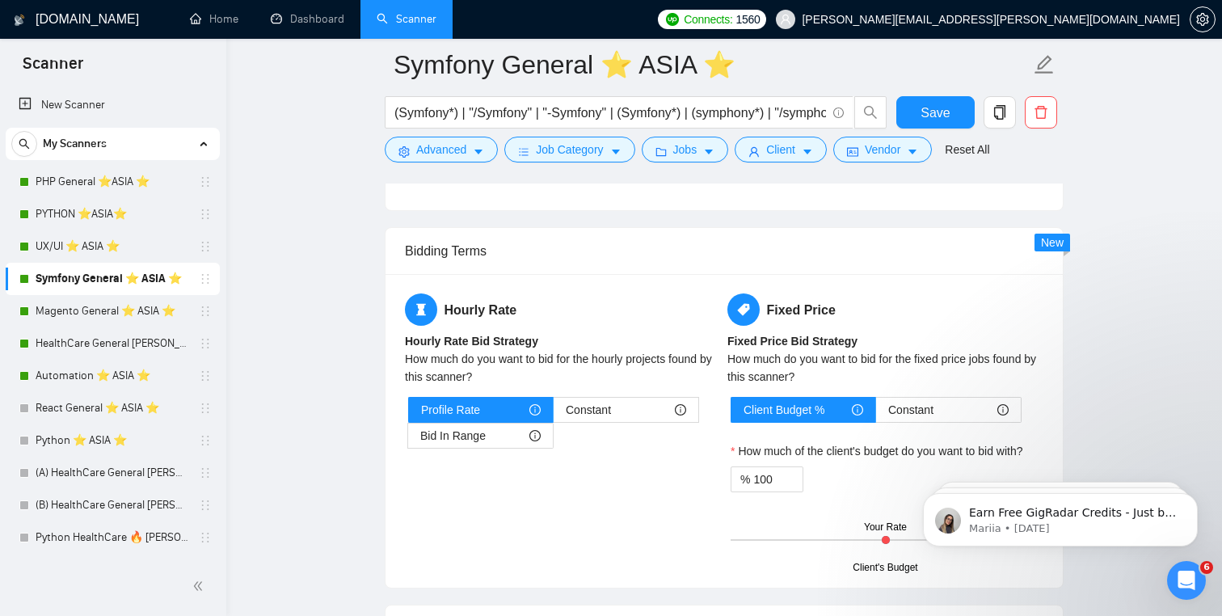
scroll to position [2438, 0]
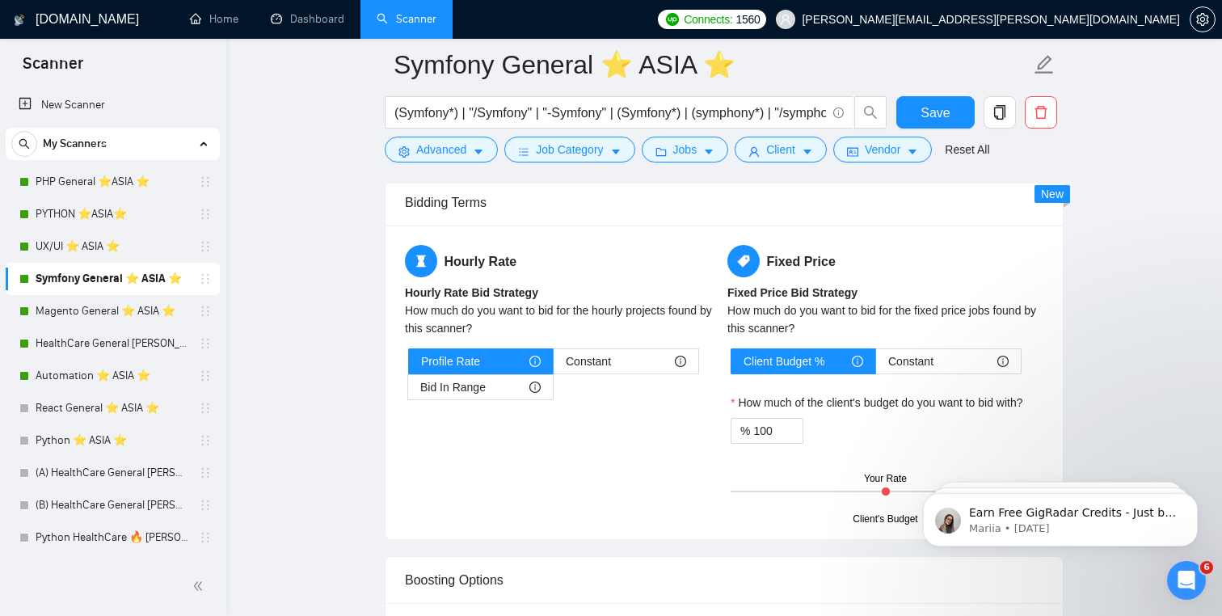
click at [616, 344] on div "Hourly Rate Hourly Rate Bid Strategy How much do you want to bid for the hourly…" at bounding box center [563, 332] width 322 height 175
click at [611, 366] on span "Constant" at bounding box center [588, 361] width 45 height 24
click at [553, 365] on input "Constant" at bounding box center [553, 365] width 0 height 0
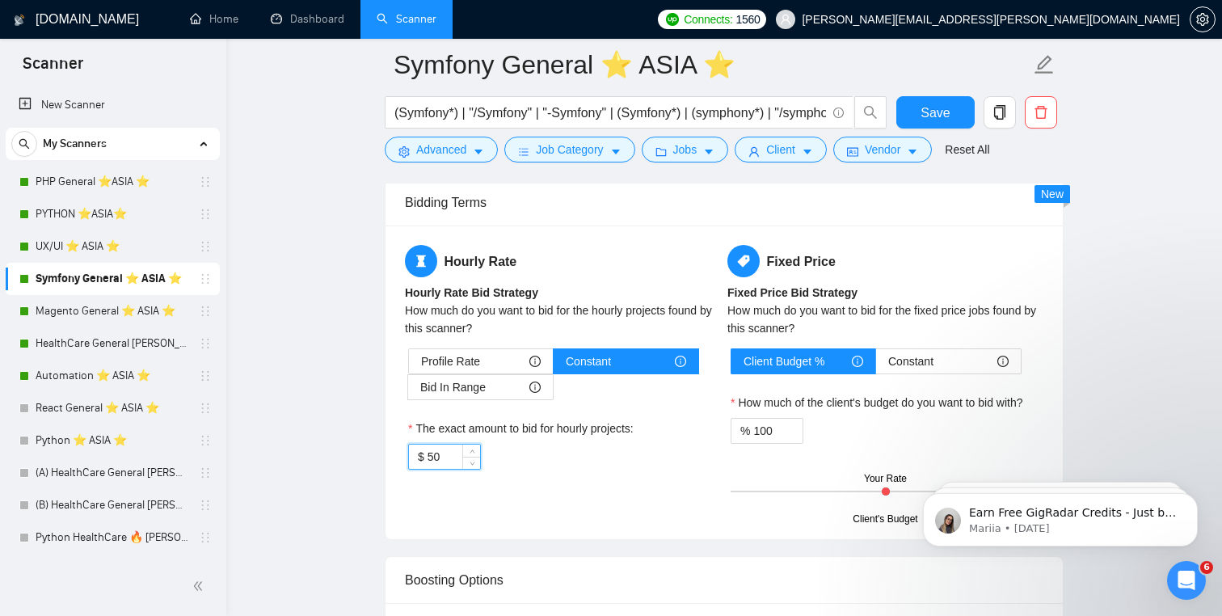
drag, startPoint x: 456, startPoint y: 451, endPoint x: 423, endPoint y: 456, distance: 33.5
click at [423, 456] on div "$ 50" at bounding box center [444, 457] width 73 height 26
type input "45"
click at [940, 115] on span "Save" at bounding box center [934, 113] width 29 height 20
click at [97, 312] on link "Magento General ⭐️ ASIA ⭐️" at bounding box center [113, 311] width 154 height 32
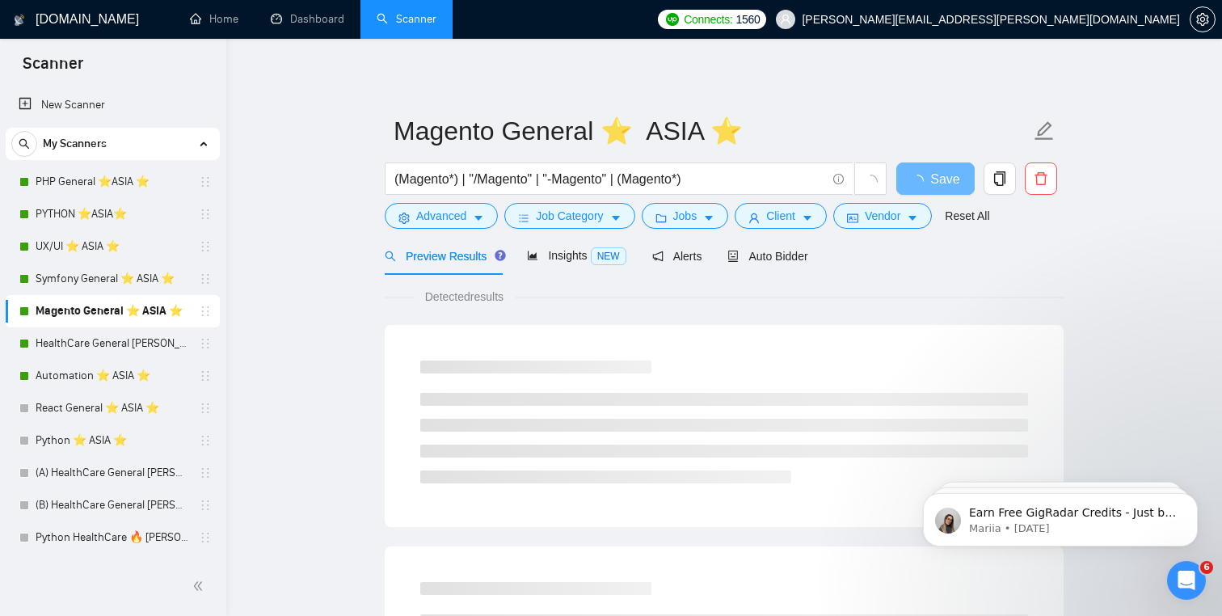
click at [97, 312] on link "Magento General ⭐️ ASIA ⭐️" at bounding box center [113, 311] width 154 height 32
click at [787, 253] on span "Auto Bidder" at bounding box center [767, 256] width 80 height 13
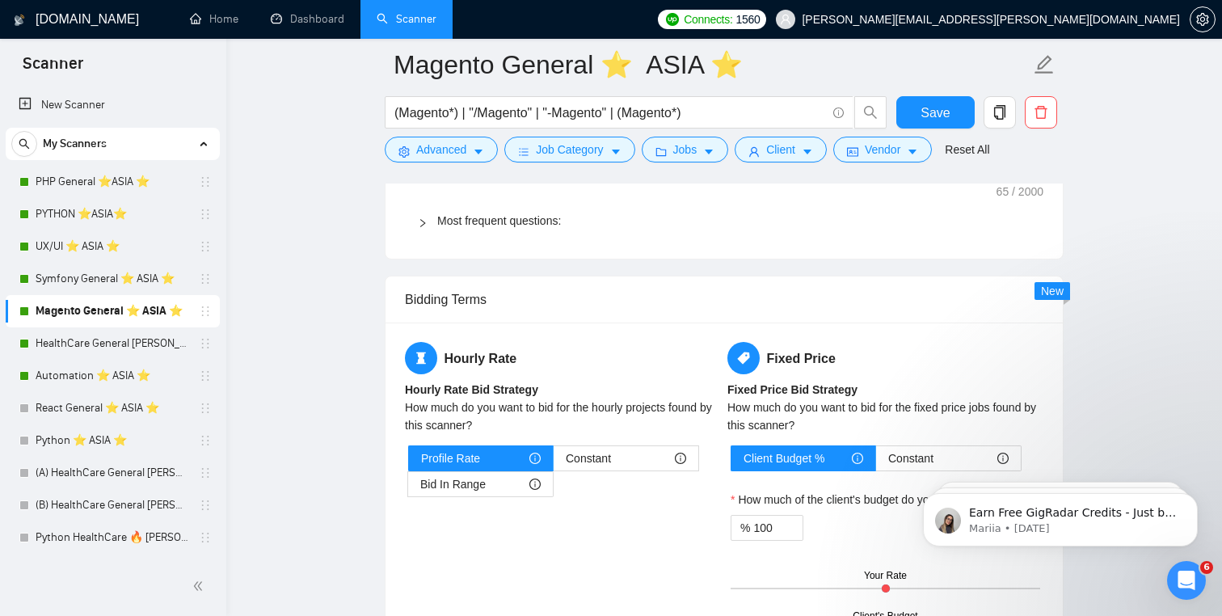
scroll to position [2417, 0]
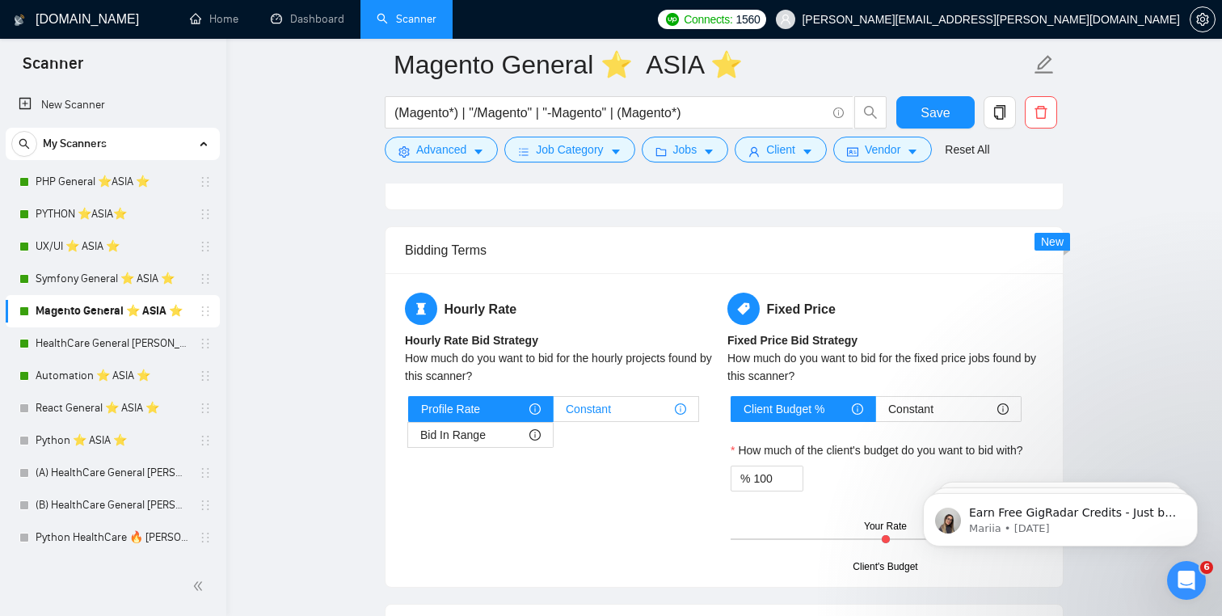
click at [625, 402] on div "Constant" at bounding box center [626, 409] width 120 height 24
click at [553, 413] on input "Constant" at bounding box center [553, 413] width 0 height 0
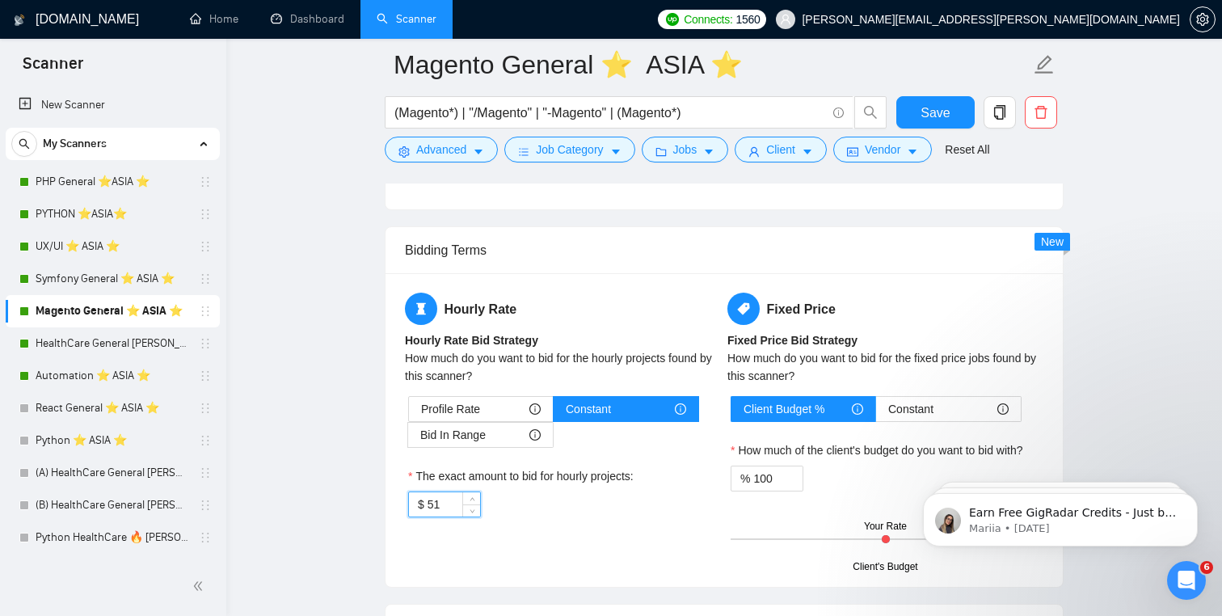
drag, startPoint x: 469, startPoint y: 499, endPoint x: 433, endPoint y: 504, distance: 35.9
click at [433, 504] on div "51" at bounding box center [453, 504] width 53 height 24
drag, startPoint x: 441, startPoint y: 506, endPoint x: 423, endPoint y: 506, distance: 18.6
click at [423, 506] on div "$ 51" at bounding box center [444, 504] width 73 height 26
type input "45"
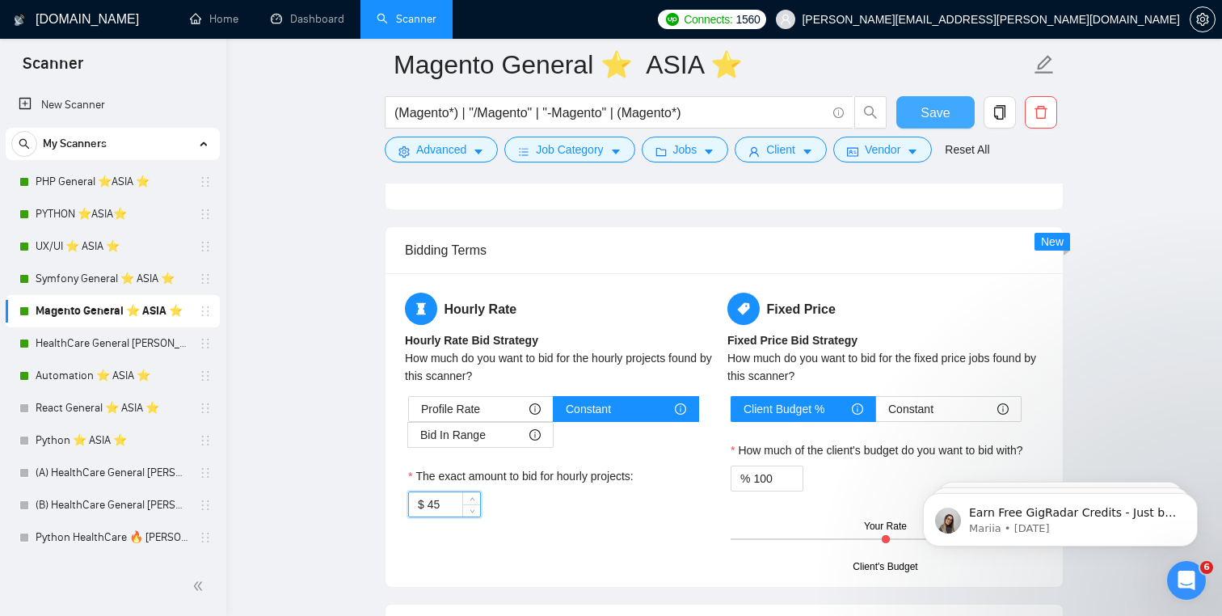
click at [944, 110] on span "Save" at bounding box center [934, 113] width 29 height 20
click at [108, 347] on link "HealthCare General [PERSON_NAME] ⭐️ASIA⭐️" at bounding box center [113, 343] width 154 height 32
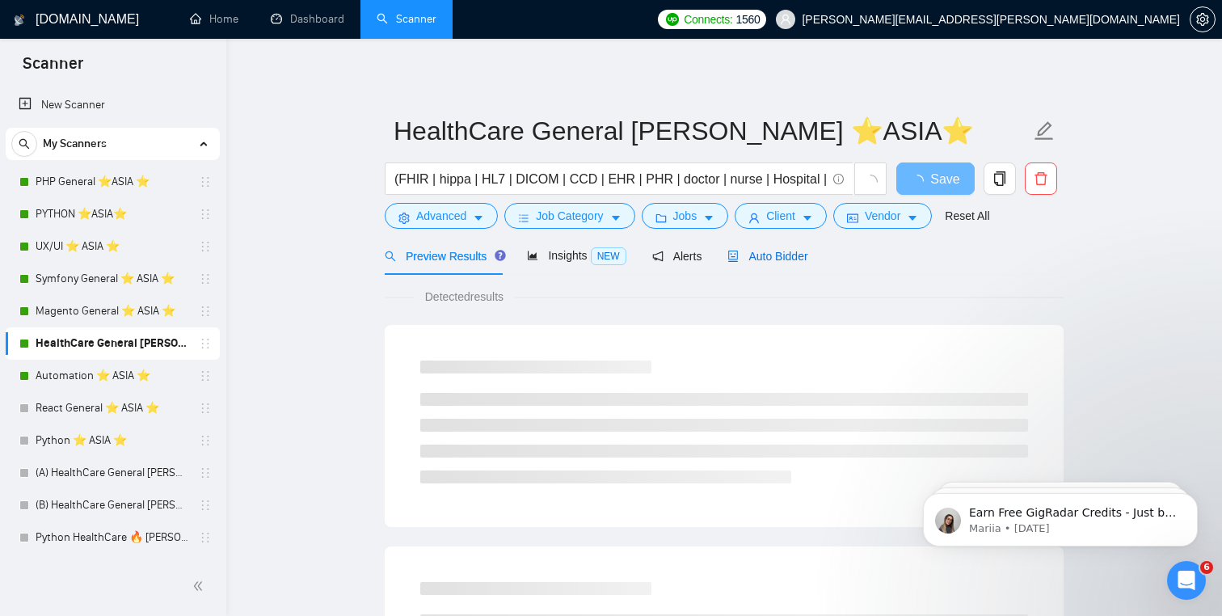
click at [766, 255] on span "Auto Bidder" at bounding box center [767, 256] width 80 height 13
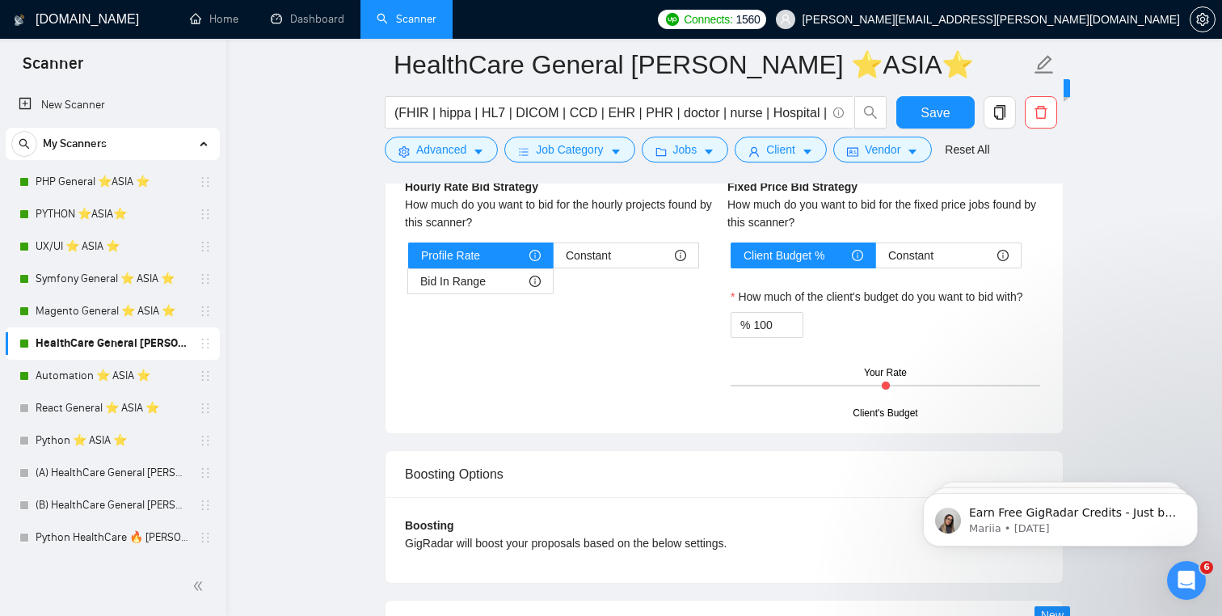
scroll to position [2685, 0]
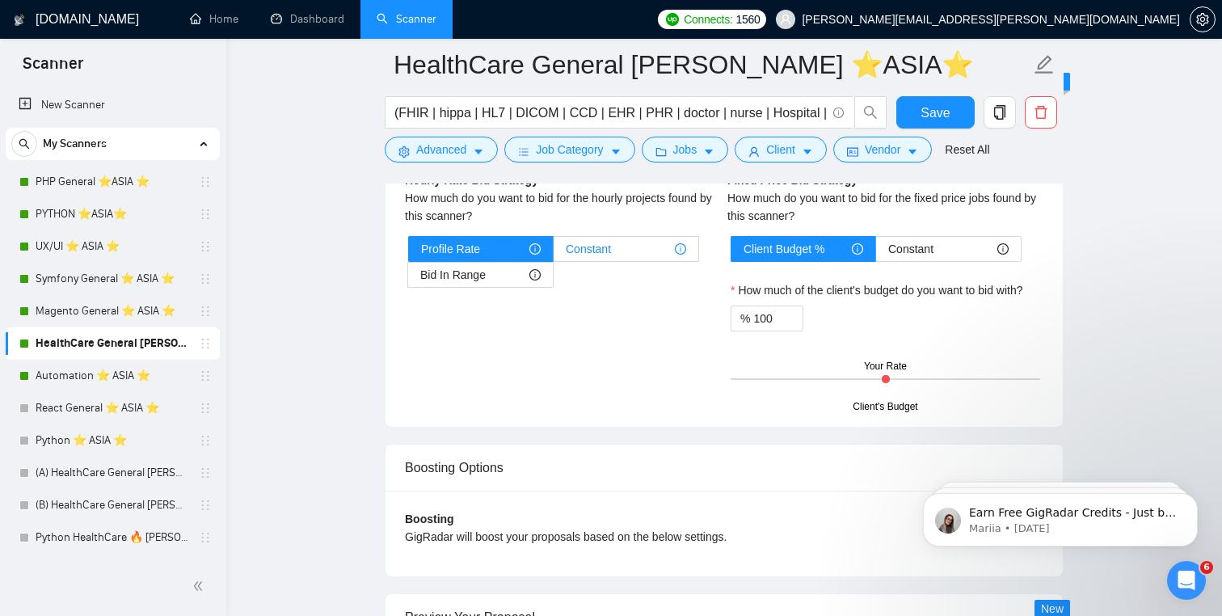
click at [608, 246] on span "Constant" at bounding box center [588, 249] width 45 height 24
click at [553, 253] on input "Constant" at bounding box center [553, 253] width 0 height 0
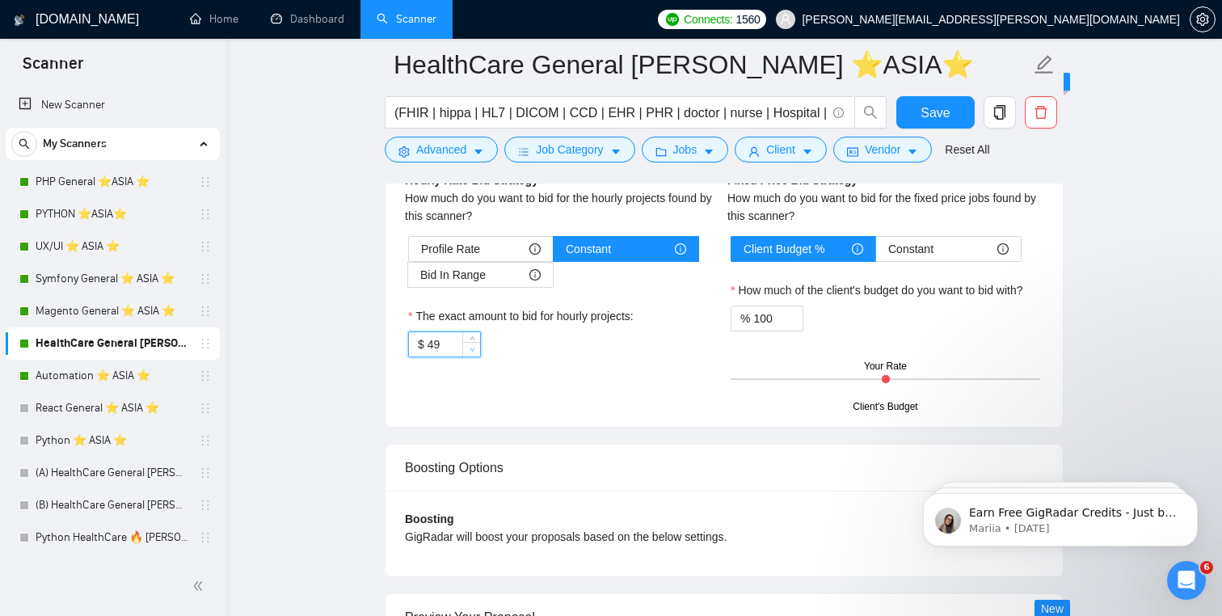
click at [464, 347] on span "Decrease Value" at bounding box center [471, 349] width 18 height 15
type input "45"
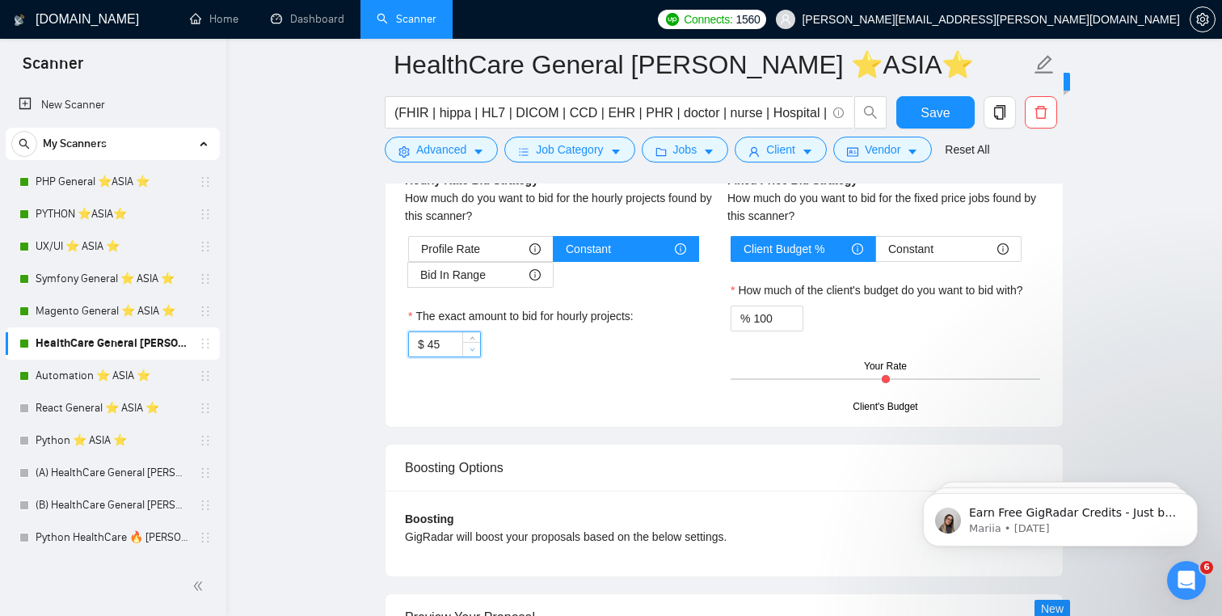
click at [464, 347] on span "Decrease Value" at bounding box center [471, 349] width 18 height 15
click at [953, 116] on button "Save" at bounding box center [935, 112] width 78 height 32
click at [99, 379] on link "Automation ⭐️ ASIA ⭐️" at bounding box center [113, 376] width 154 height 32
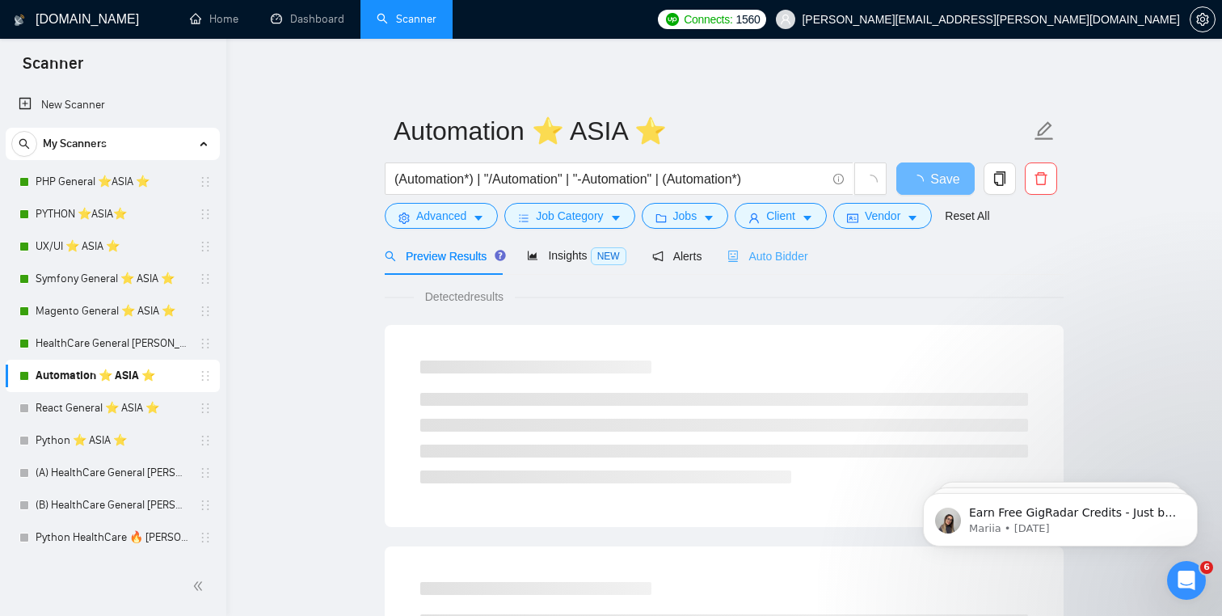
click at [807, 267] on div "Auto Bidder" at bounding box center [767, 256] width 80 height 38
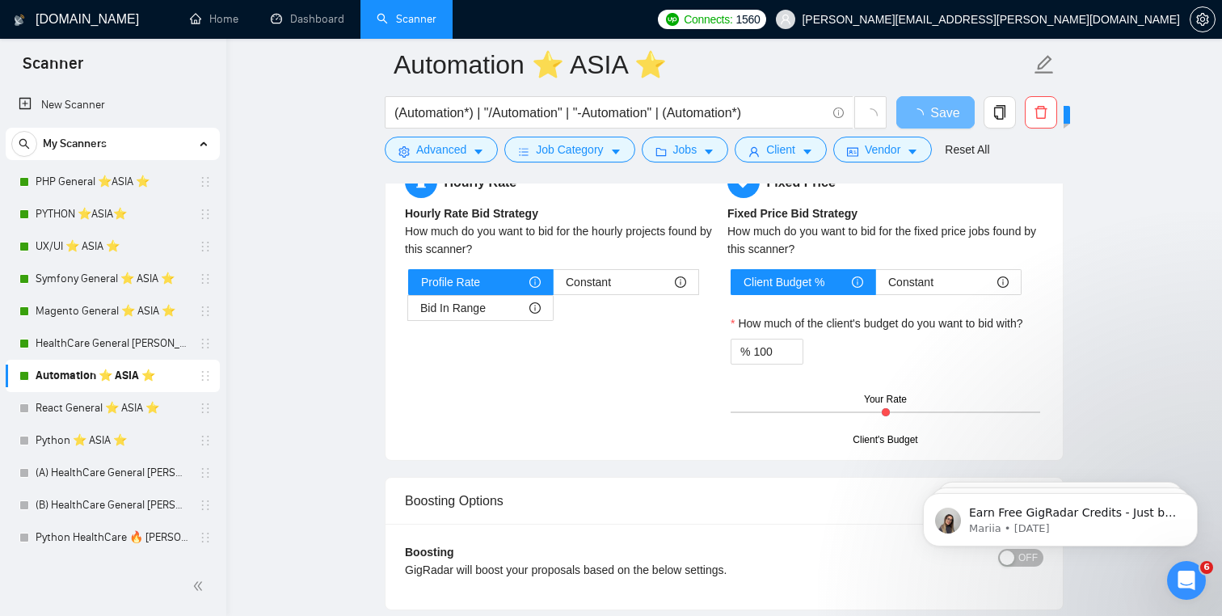
scroll to position [2594, 0]
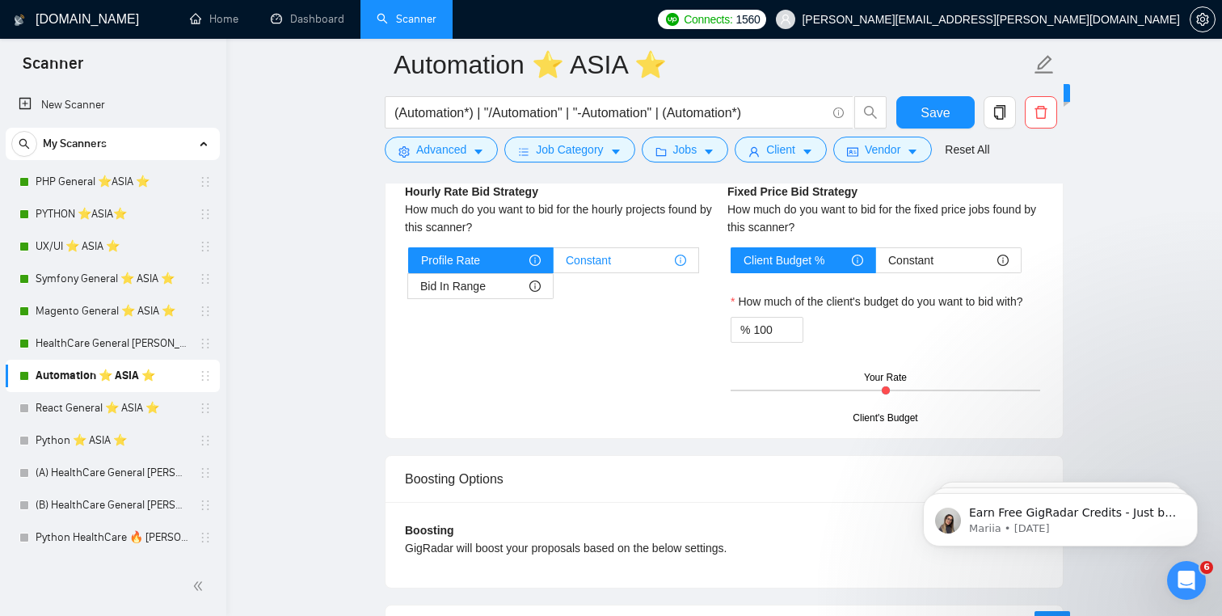
click at [603, 272] on span "Constant" at bounding box center [588, 260] width 45 height 24
click at [553, 264] on input "Constant" at bounding box center [553, 264] width 0 height 0
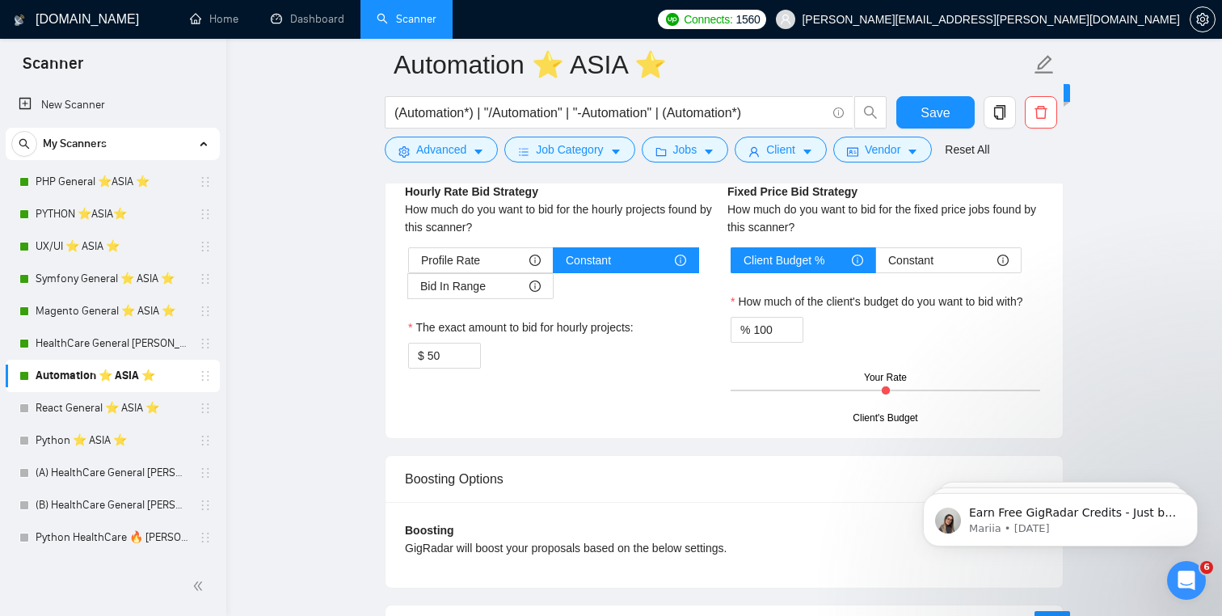
click at [450, 388] on div "Hourly Rate Hourly Rate Bid Strategy How much do you want to bid for the hourly…" at bounding box center [563, 266] width 322 height 244
drag, startPoint x: 448, startPoint y: 381, endPoint x: 435, endPoint y: 381, distance: 13.7
click at [435, 368] on input "50" at bounding box center [453, 355] width 53 height 24
type input "5"
type input "45"
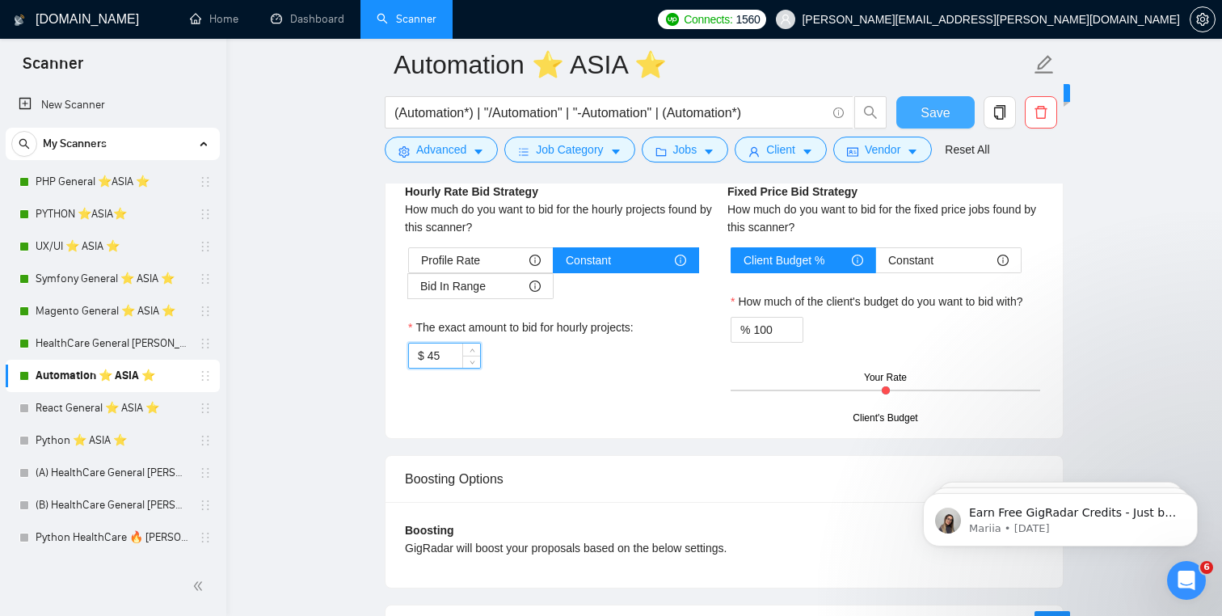
click at [915, 107] on button "Save" at bounding box center [935, 112] width 78 height 32
click at [80, 171] on link "PHP General ⭐️ASIA ⭐️" at bounding box center [113, 182] width 154 height 32
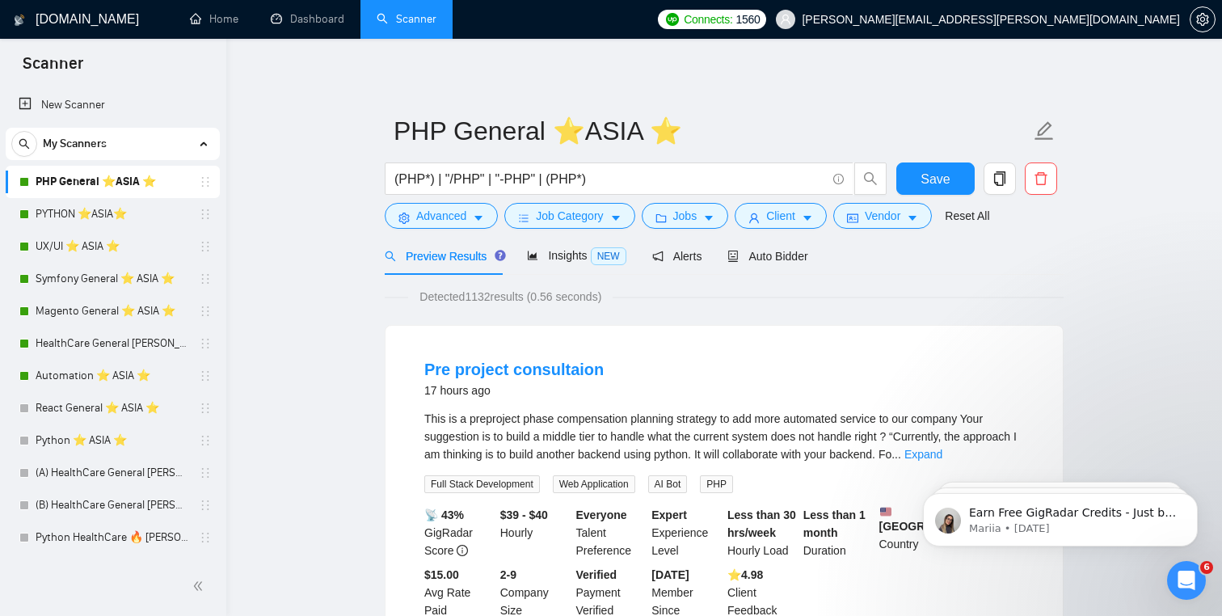
click at [100, 219] on link "PYTHON ⭐️ASIA⭐️" at bounding box center [113, 214] width 154 height 32
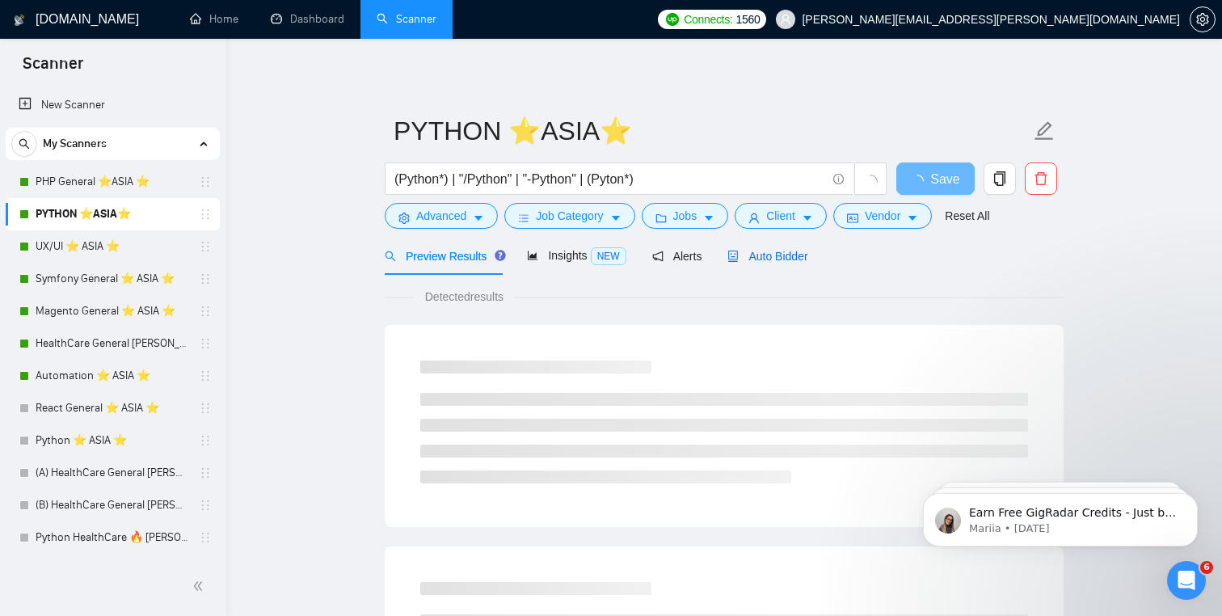
click at [789, 259] on span "Auto Bidder" at bounding box center [767, 256] width 80 height 13
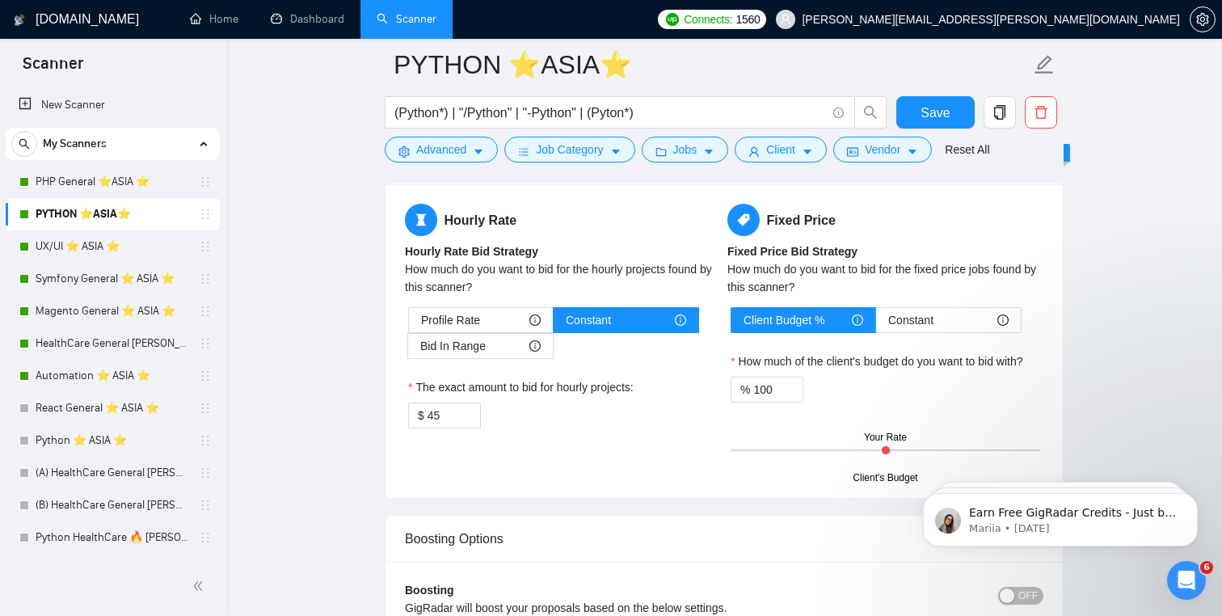
scroll to position [2535, 0]
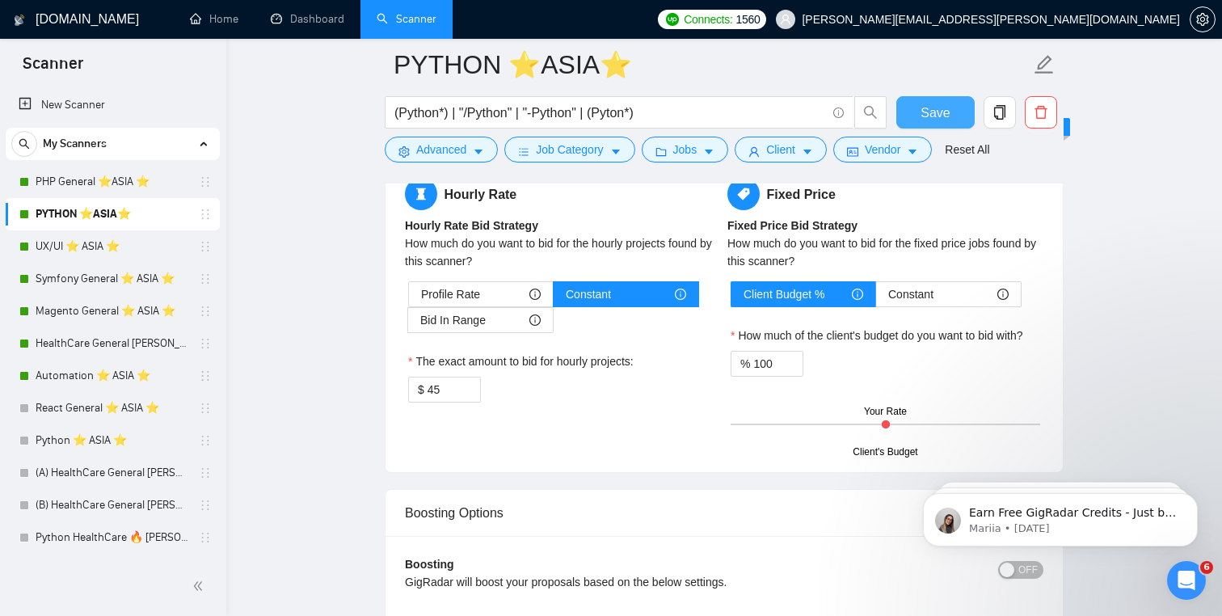
click at [951, 114] on button "Save" at bounding box center [935, 112] width 78 height 32
click at [116, 252] on link "UX/UI ⭐️ ASIA ⭐️" at bounding box center [113, 246] width 154 height 32
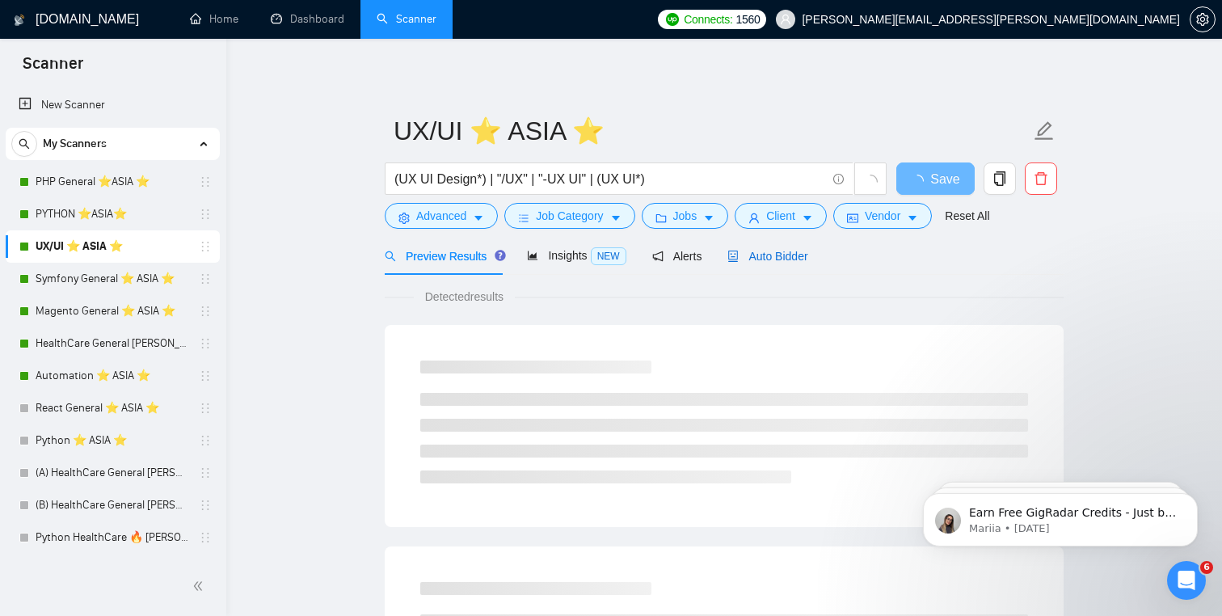
click at [802, 256] on span "Auto Bidder" at bounding box center [767, 256] width 80 height 13
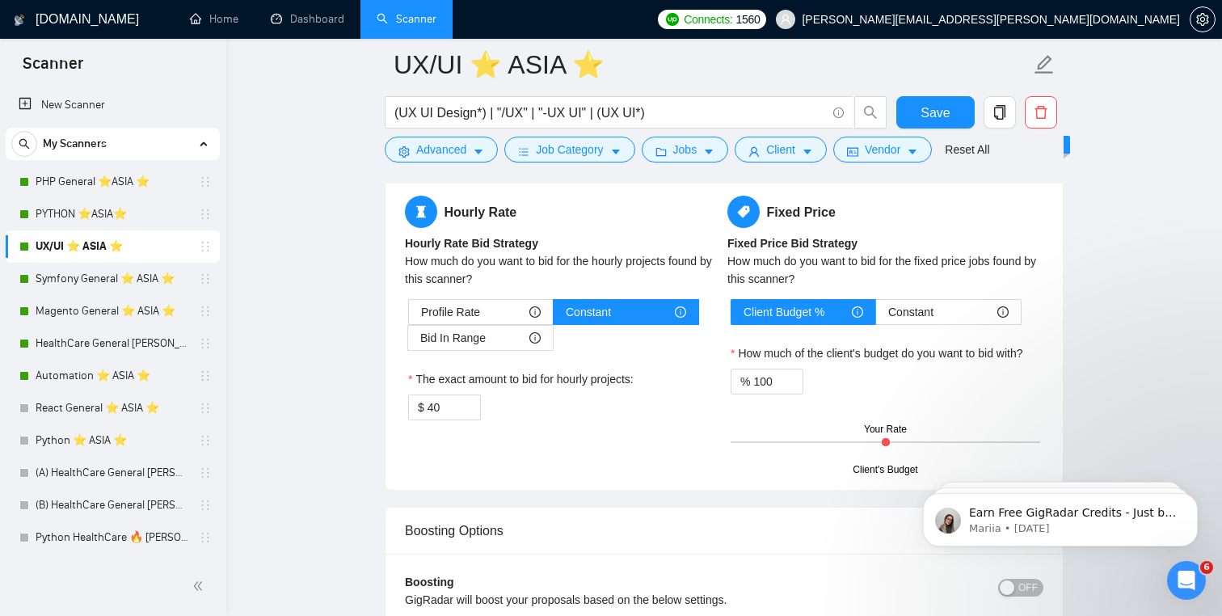
scroll to position [2685, 0]
